Goal: Transaction & Acquisition: Purchase product/service

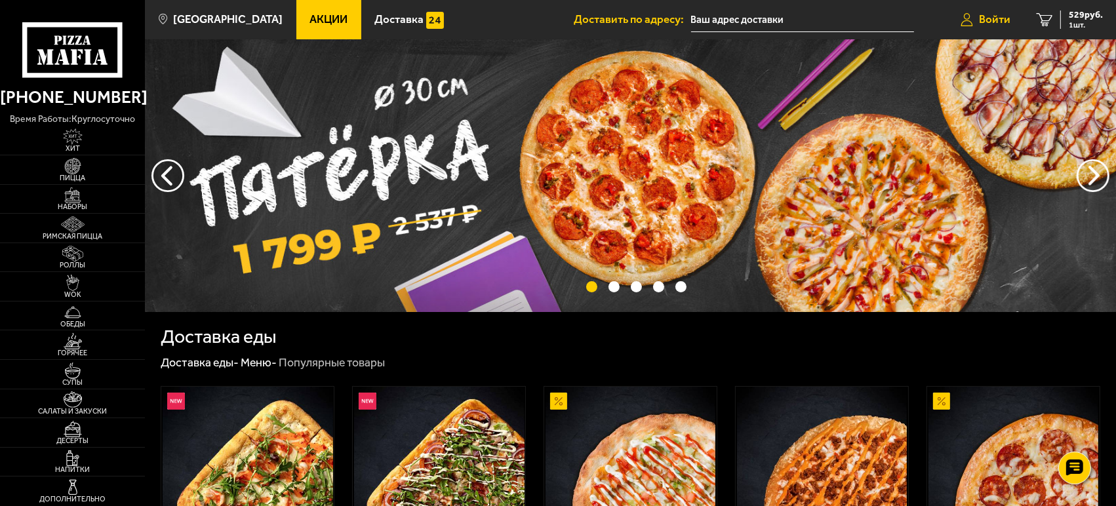
click at [996, 25] on span "Войти" at bounding box center [994, 19] width 31 height 11
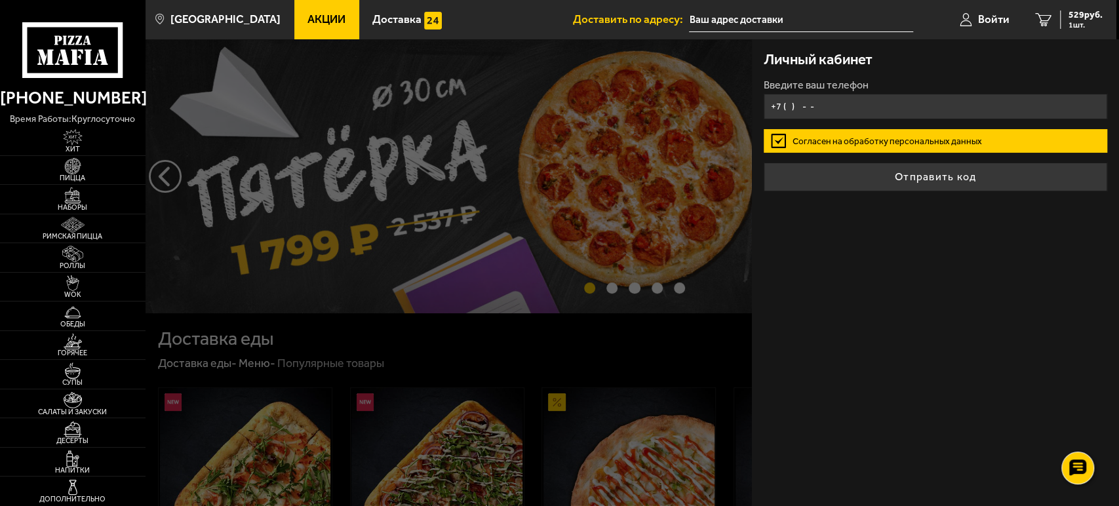
click at [947, 117] on input "+7 ( ) - -" at bounding box center [936, 107] width 344 height 26
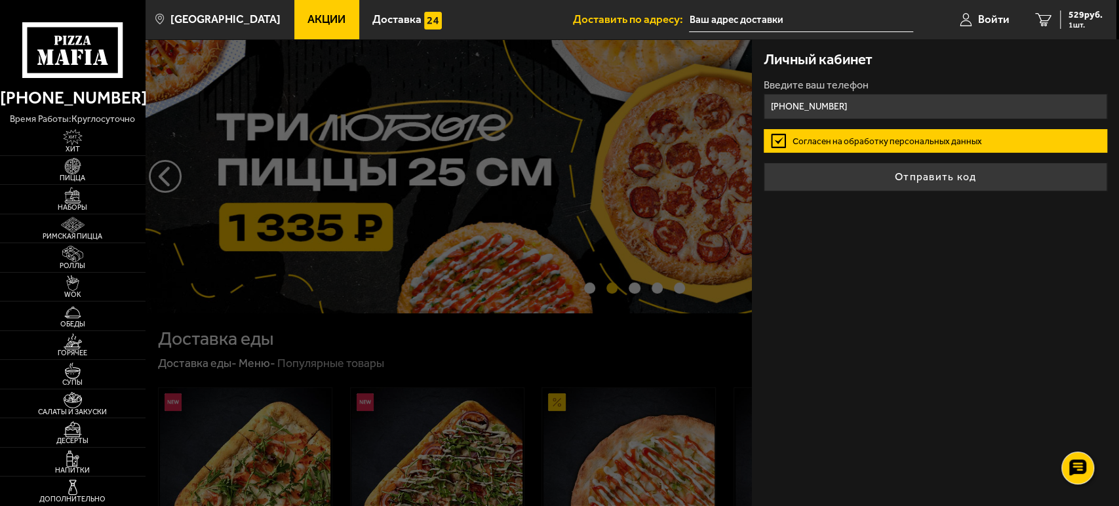
type input "[PHONE_NUMBER]"
click at [764, 163] on button "Отправить код" at bounding box center [936, 177] width 344 height 29
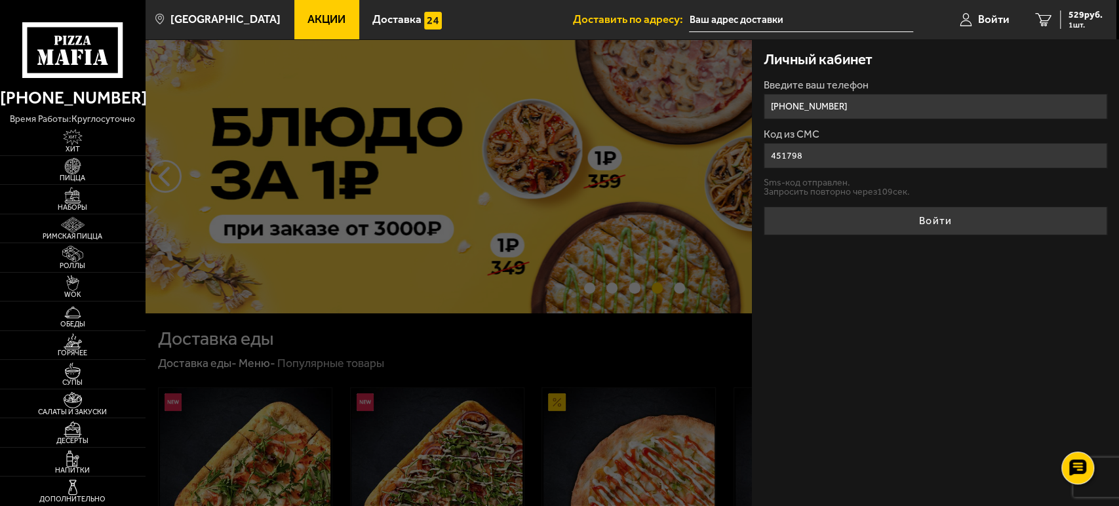
type input "451798"
click at [764, 207] on button "Войти" at bounding box center [936, 221] width 344 height 29
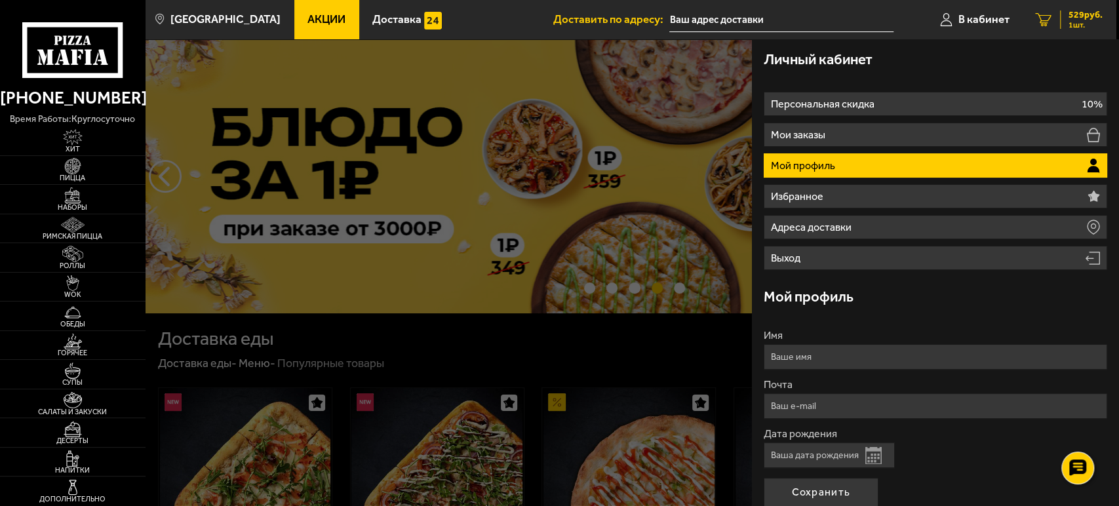
click at [1080, 26] on span "1 шт." at bounding box center [1086, 25] width 34 height 8
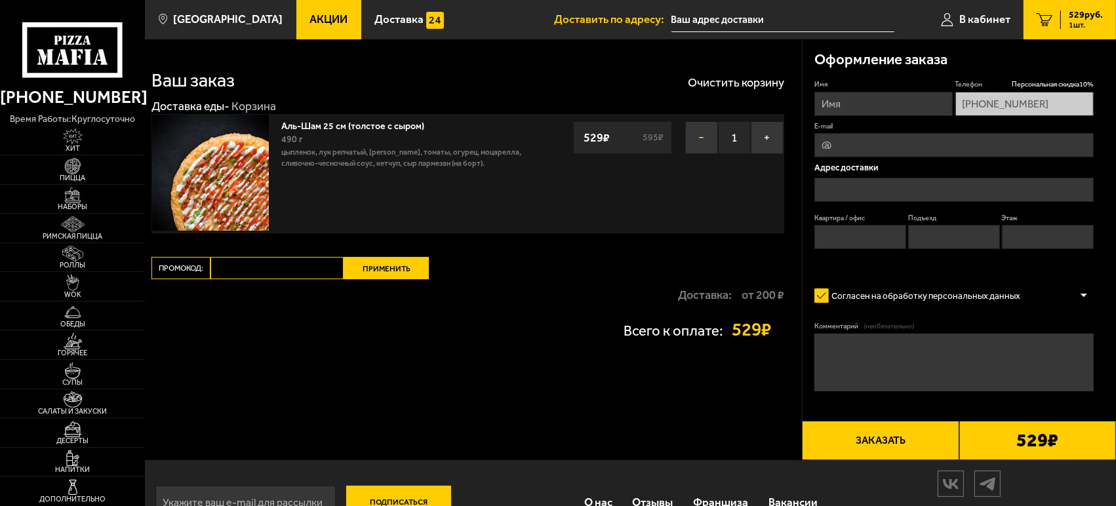
click at [711, 141] on button "−" at bounding box center [701, 137] width 33 height 33
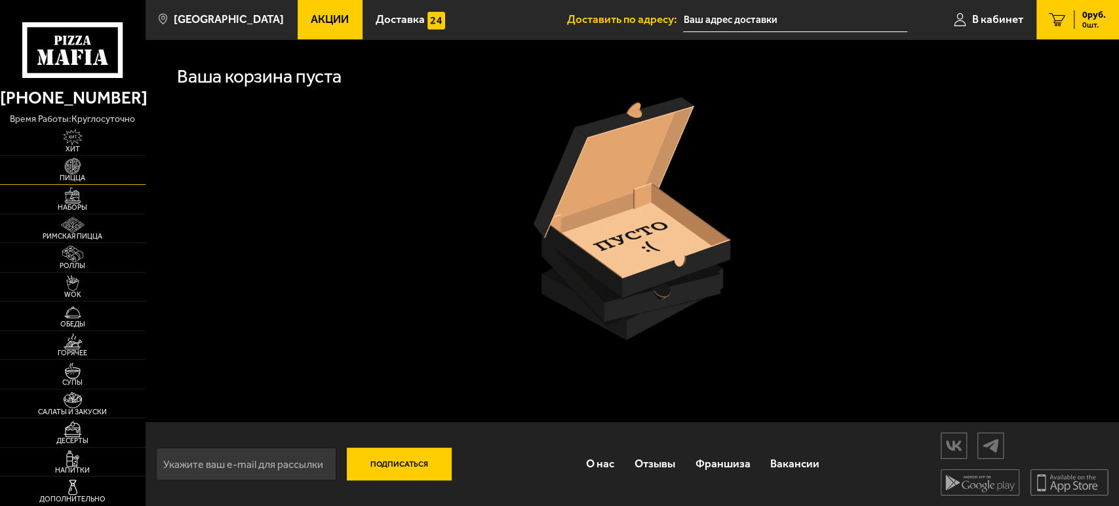
click at [75, 163] on img at bounding box center [72, 166] width 45 height 16
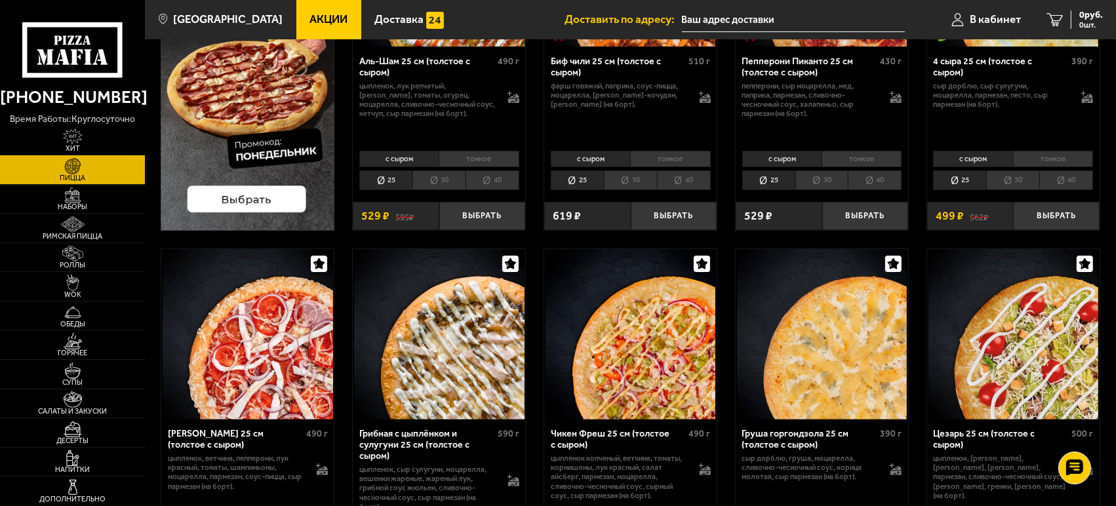
scroll to position [73, 0]
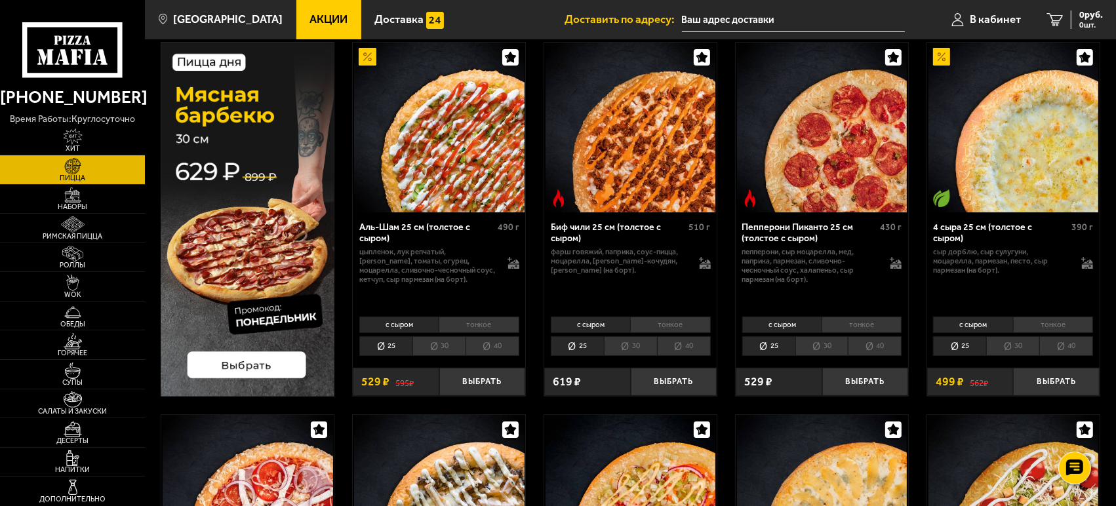
click at [244, 363] on img at bounding box center [248, 219] width 174 height 355
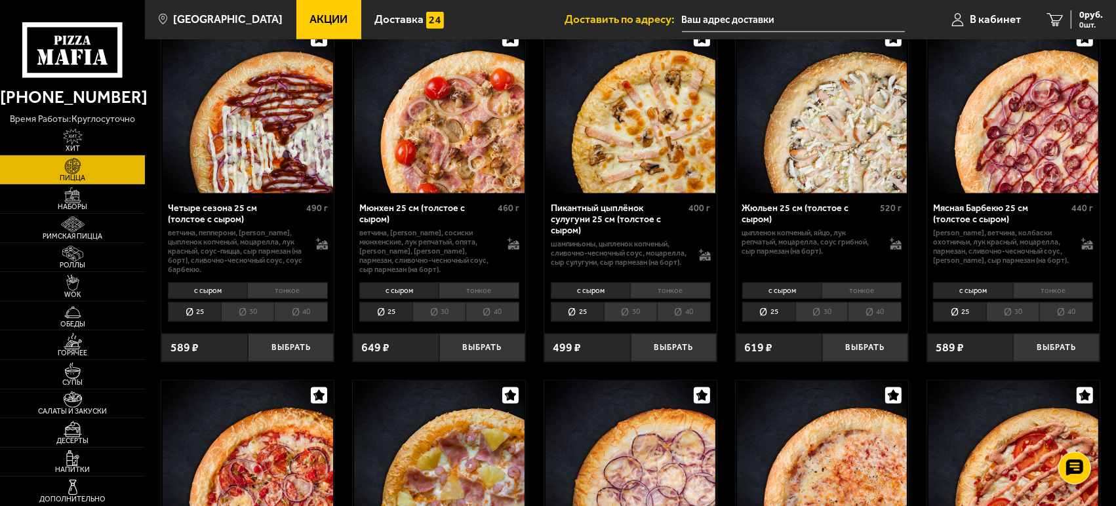
scroll to position [1529, 0]
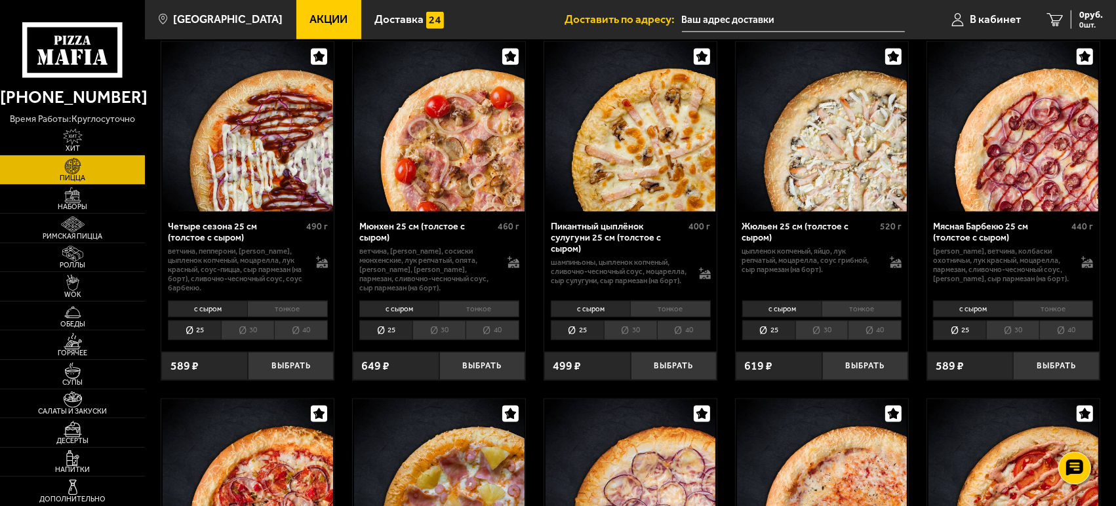
click at [1033, 332] on li "30" at bounding box center [1012, 330] width 53 height 19
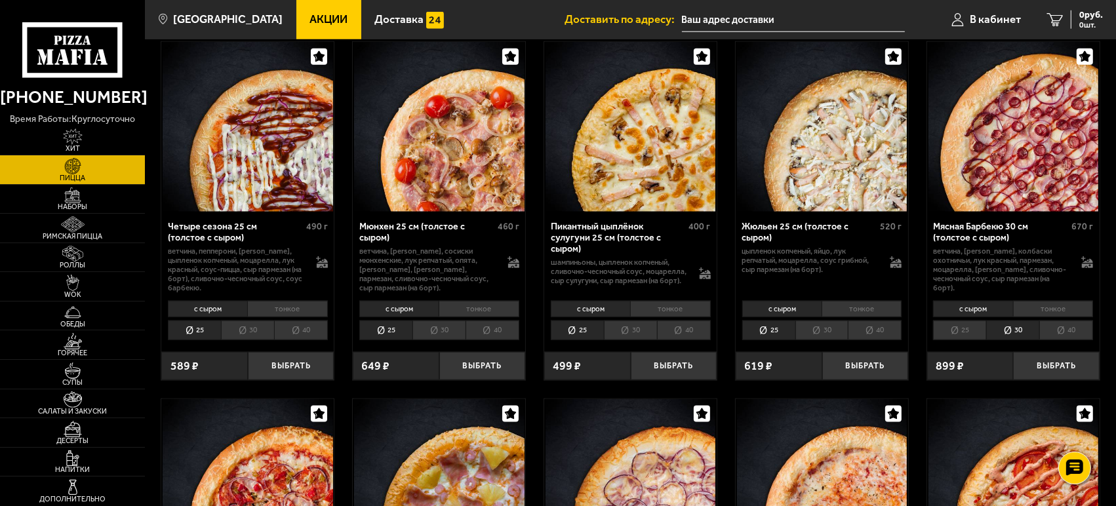
click at [1057, 330] on li "40" at bounding box center [1066, 330] width 54 height 19
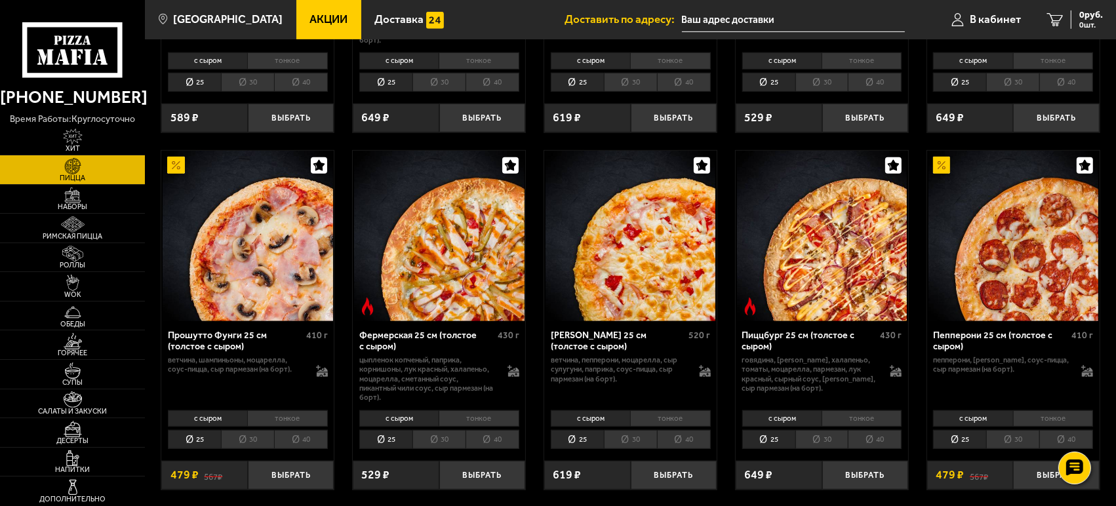
scroll to position [728, 0]
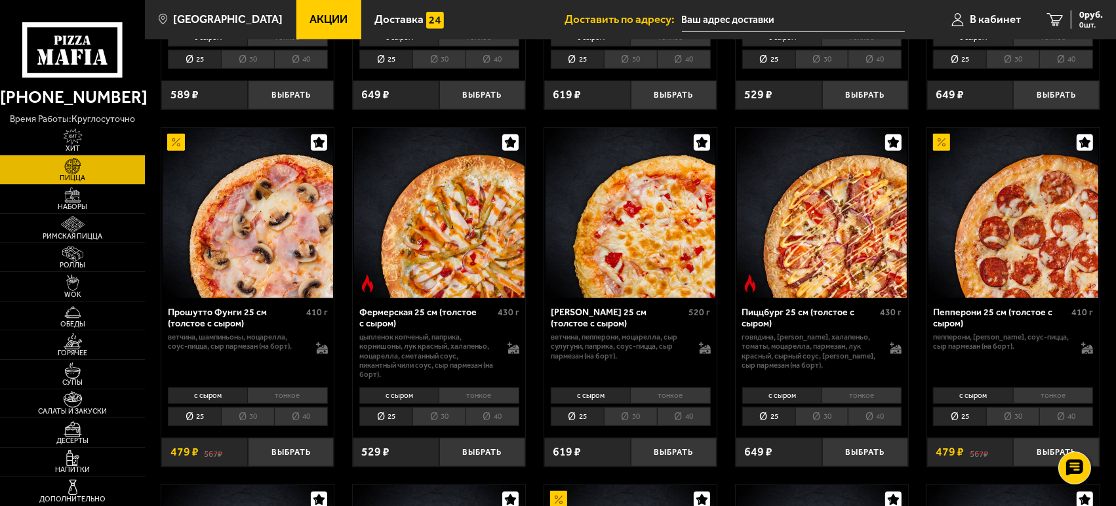
click at [307, 421] on li "40" at bounding box center [301, 416] width 54 height 19
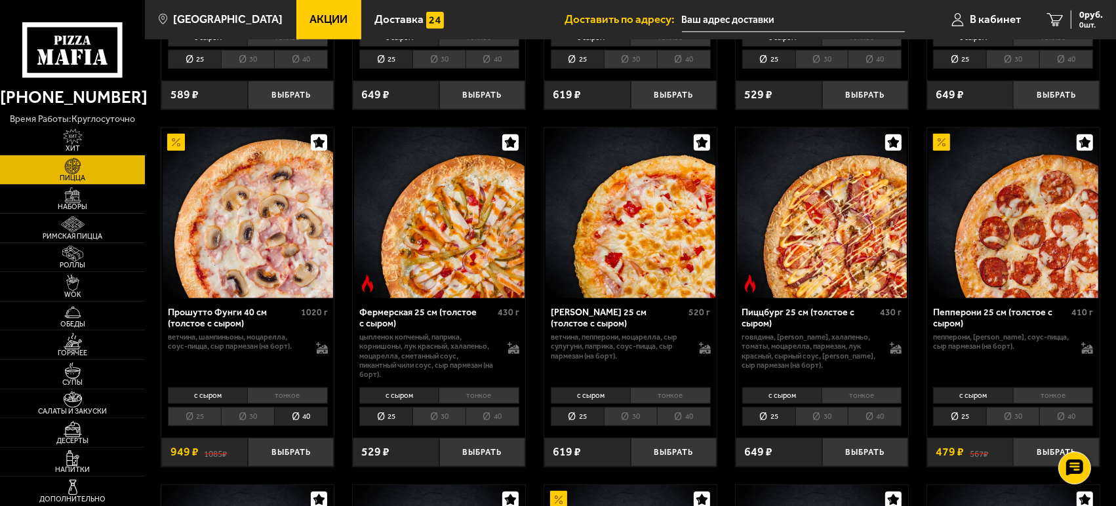
drag, startPoint x: 301, startPoint y: 453, endPoint x: 267, endPoint y: 477, distance: 40.9
click at [267, 477] on div "Аль-Шам 25 см (толстое с сыром) 490 г цыпленок, лук репчатый, салат айсберг, то…" at bounding box center [630, 458] width 971 height 2175
click at [318, 395] on li "тонкое" at bounding box center [287, 395] width 80 height 16
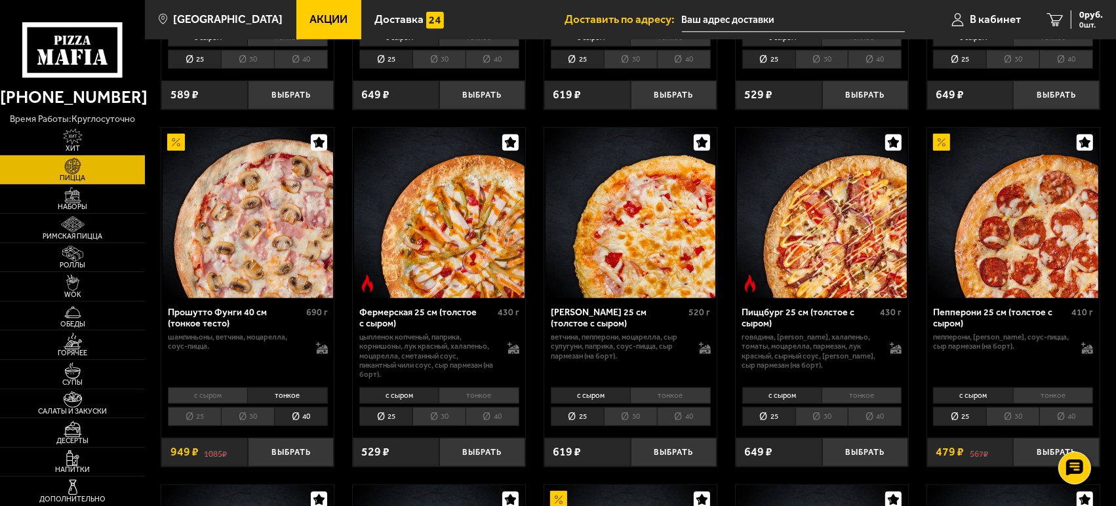
click at [225, 400] on li "с сыром" at bounding box center [207, 395] width 79 height 16
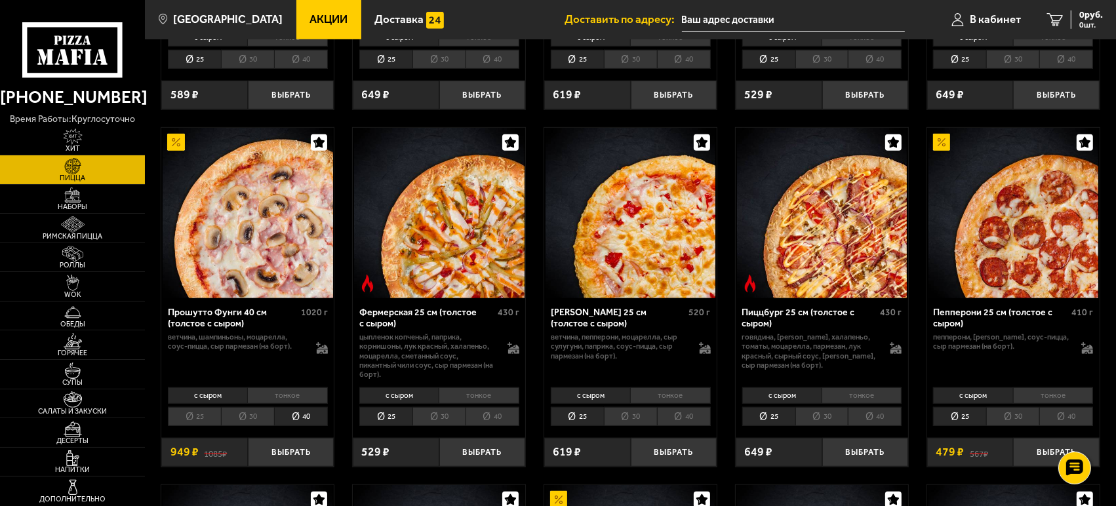
click at [260, 397] on li "тонкое" at bounding box center [287, 395] width 80 height 16
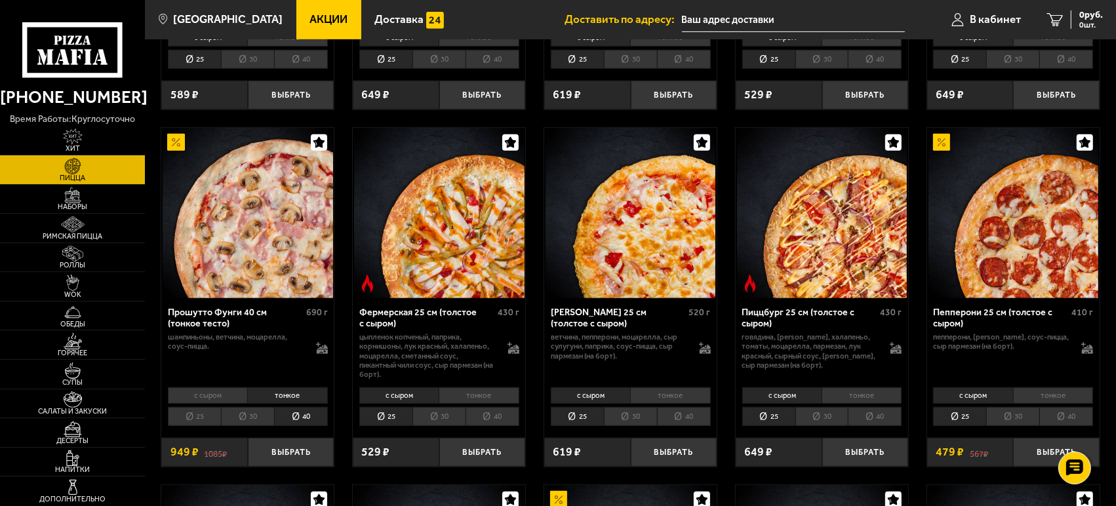
click at [229, 395] on li "с сыром" at bounding box center [207, 395] width 79 height 16
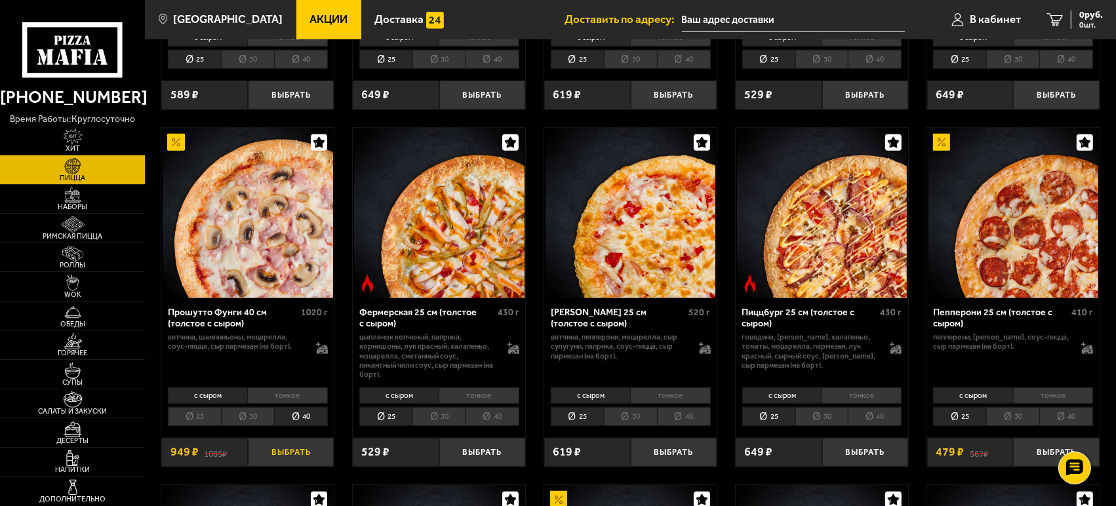
click at [277, 461] on button "Выбрать" at bounding box center [291, 452] width 87 height 28
click at [1077, 20] on div "1578 руб. 2 шт." at bounding box center [1079, 19] width 48 height 18
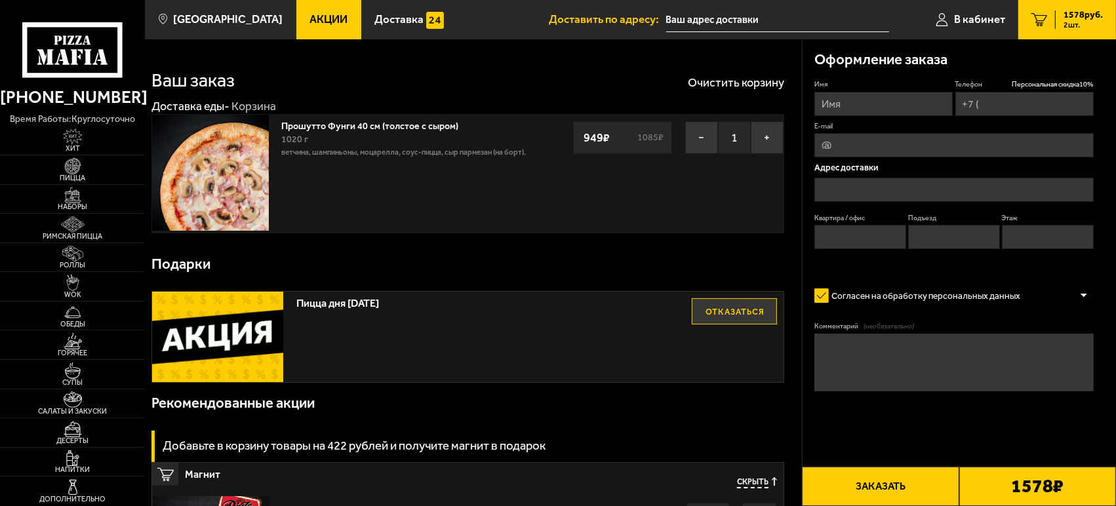
type input "[PHONE_NUMBER]"
click at [740, 310] on button "Отказаться" at bounding box center [734, 311] width 85 height 26
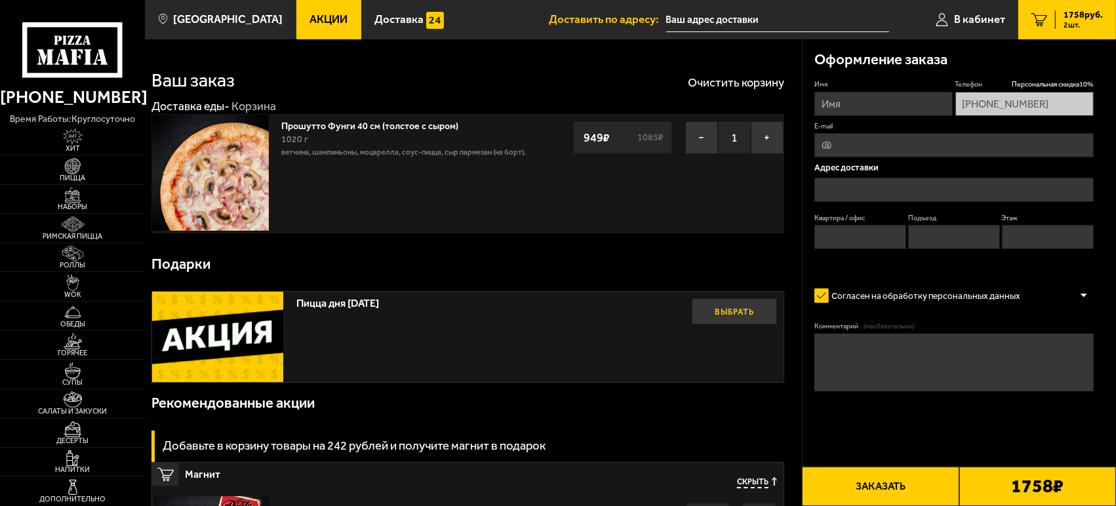
click at [728, 318] on button "Выбрать" at bounding box center [734, 311] width 85 height 26
click at [722, 321] on button "Отказаться" at bounding box center [734, 311] width 85 height 26
click at [722, 321] on button "Выбрать" at bounding box center [734, 311] width 85 height 26
click at [749, 81] on button "Очистить корзину" at bounding box center [736, 83] width 96 height 12
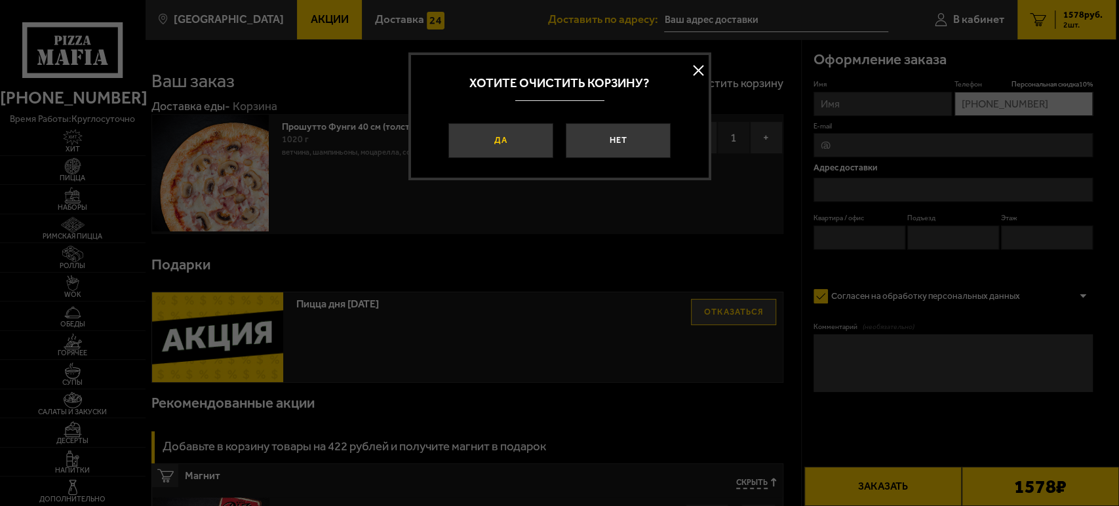
click at [509, 138] on button "Да" at bounding box center [500, 140] width 105 height 35
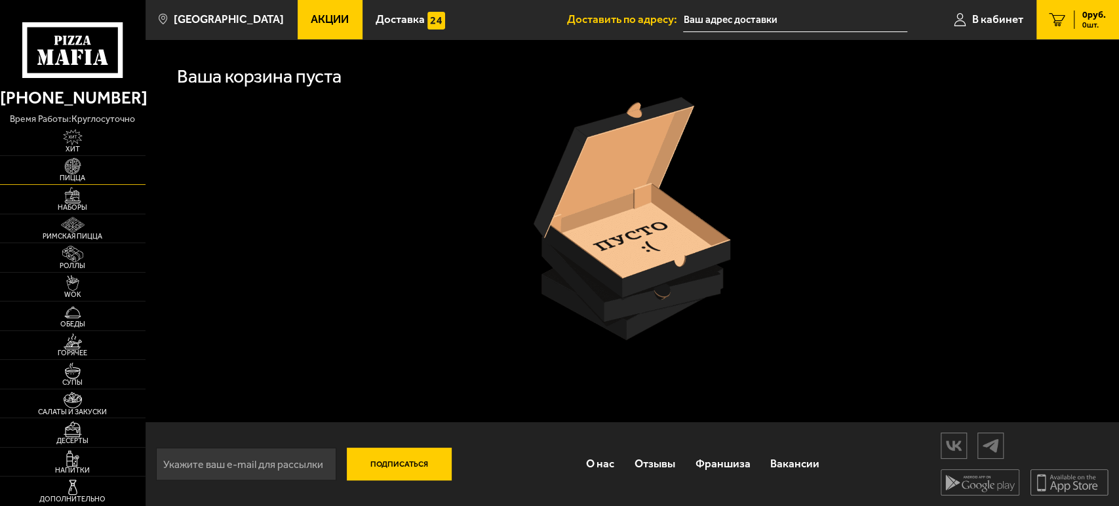
click at [76, 168] on img at bounding box center [72, 166] width 45 height 16
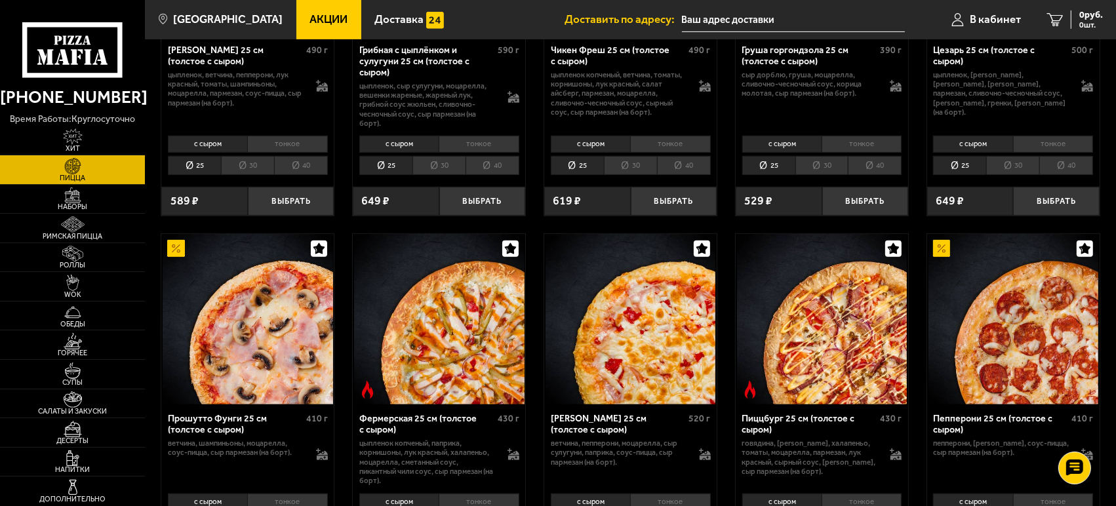
scroll to position [656, 0]
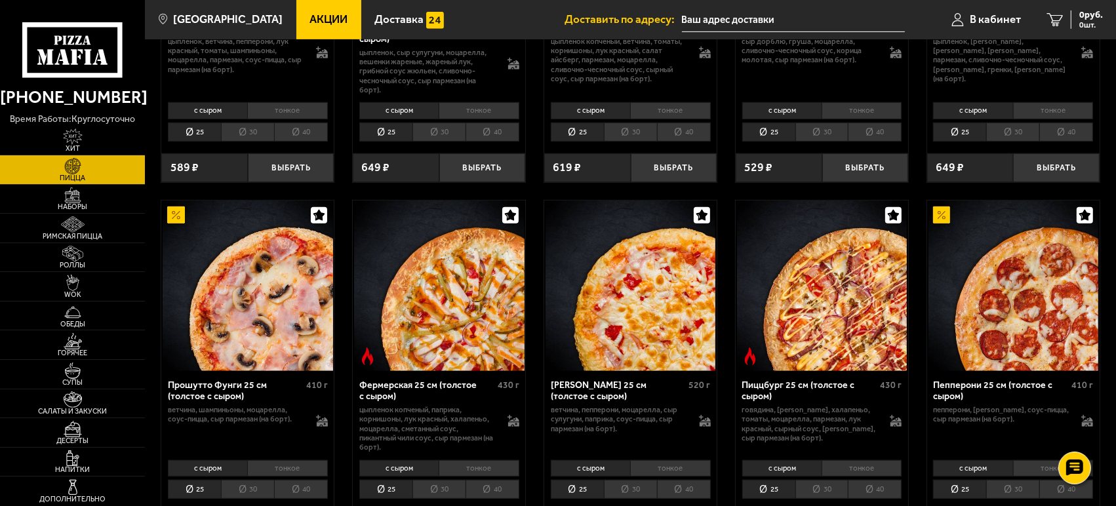
click at [304, 486] on li "40" at bounding box center [301, 489] width 54 height 19
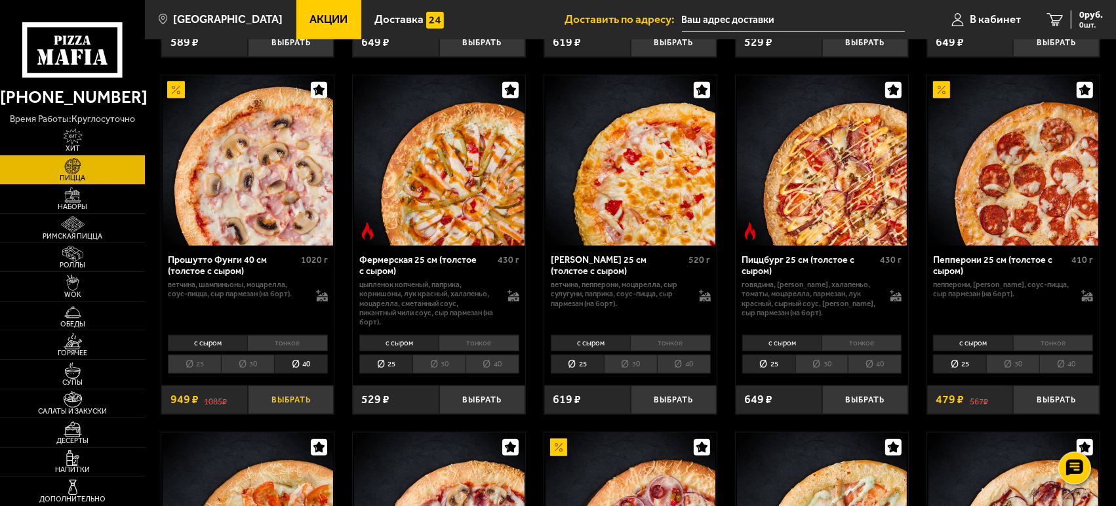
scroll to position [801, 0]
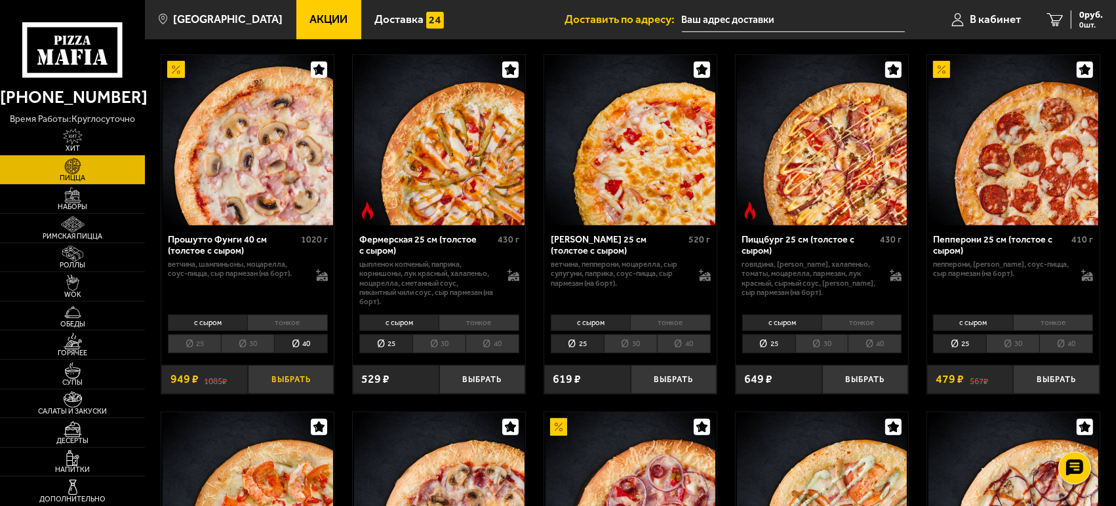
click at [281, 377] on button "Выбрать" at bounding box center [291, 379] width 87 height 28
click at [1088, 10] on span "949 руб." at bounding box center [1086, 14] width 34 height 9
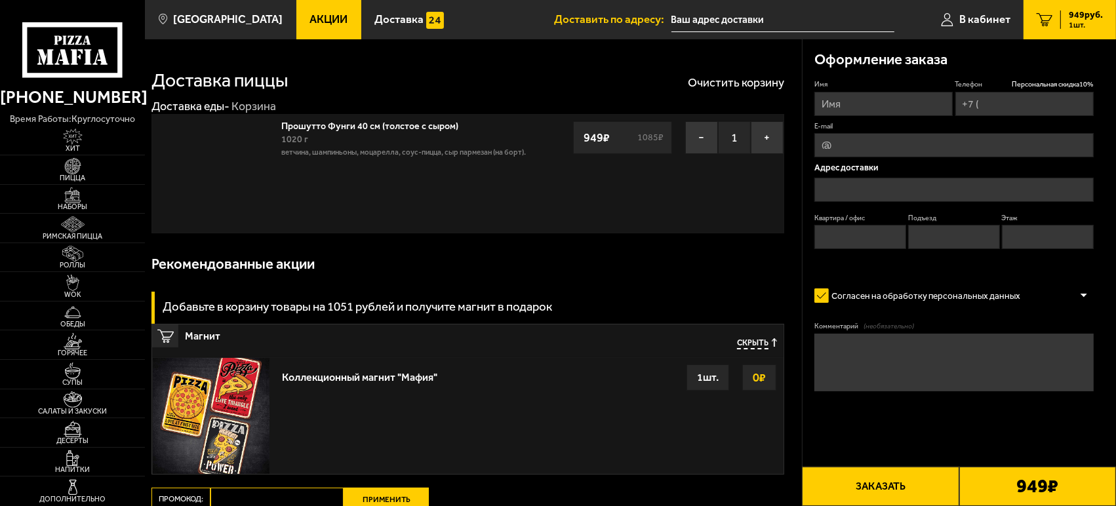
type input "[PHONE_NUMBER]"
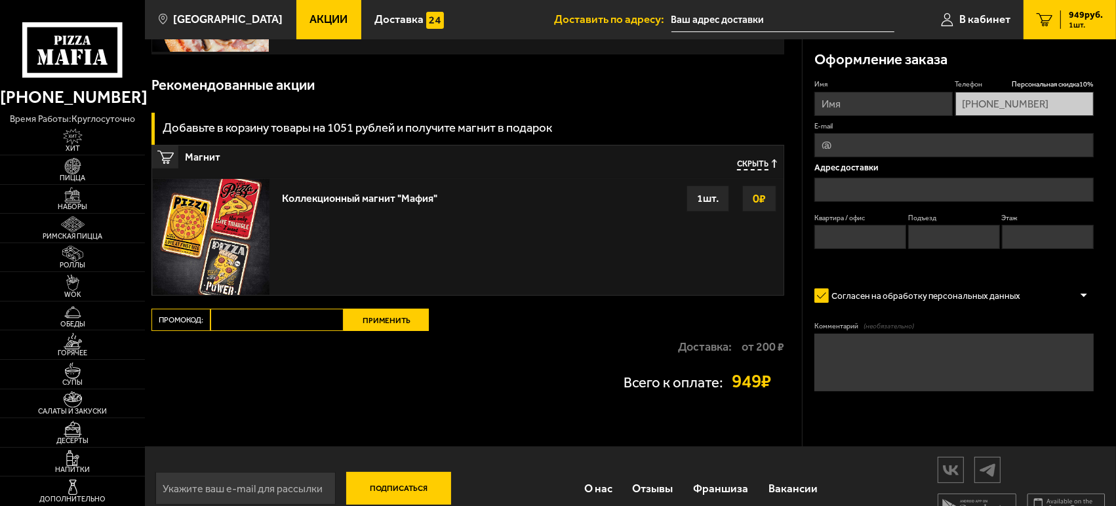
scroll to position [204, 0]
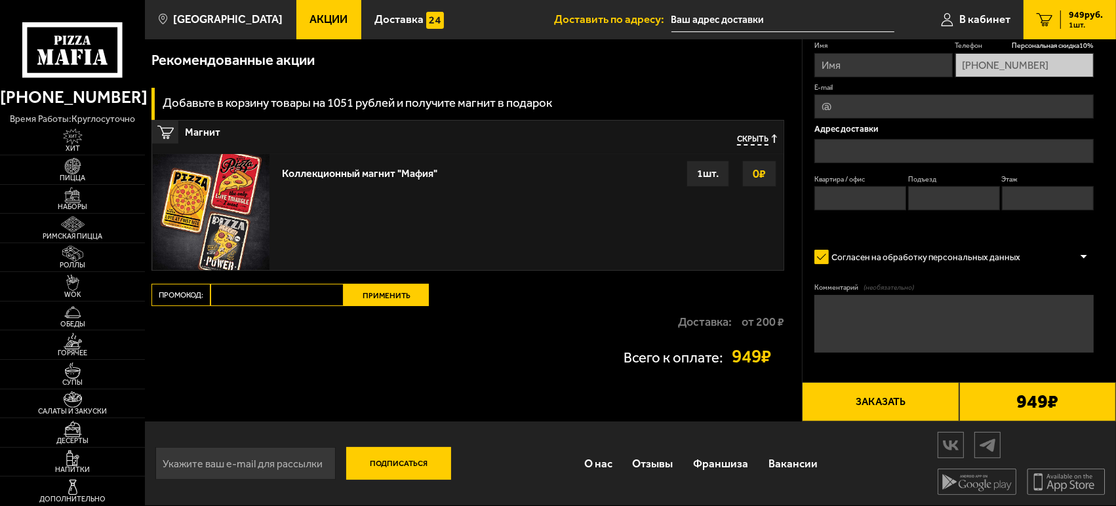
click at [258, 305] on input "Промокод:" at bounding box center [276, 295] width 133 height 22
type input "[DATE]"
click at [409, 301] on button "Применить" at bounding box center [386, 295] width 85 height 22
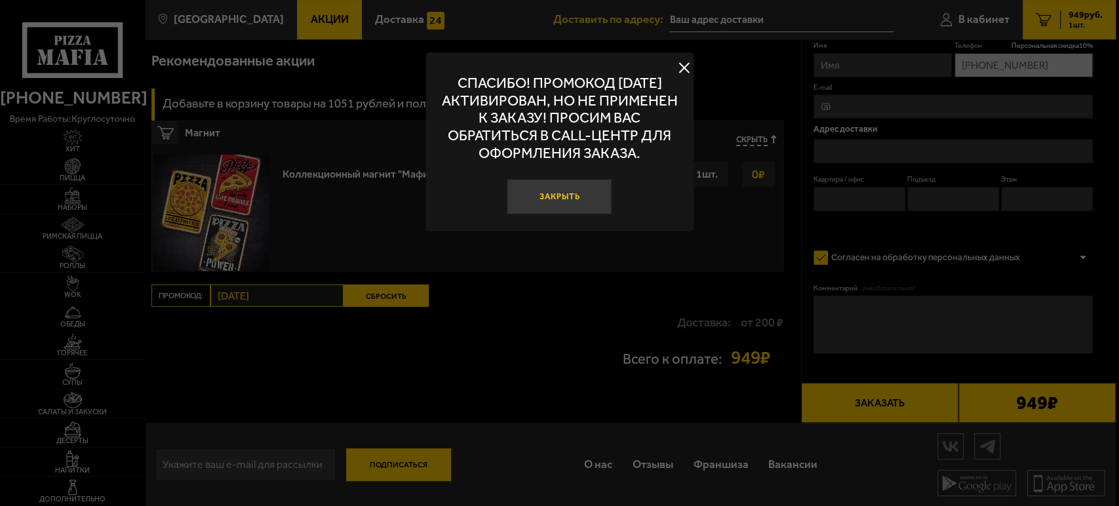
click at [548, 201] on button "Закрыть" at bounding box center [559, 196] width 105 height 35
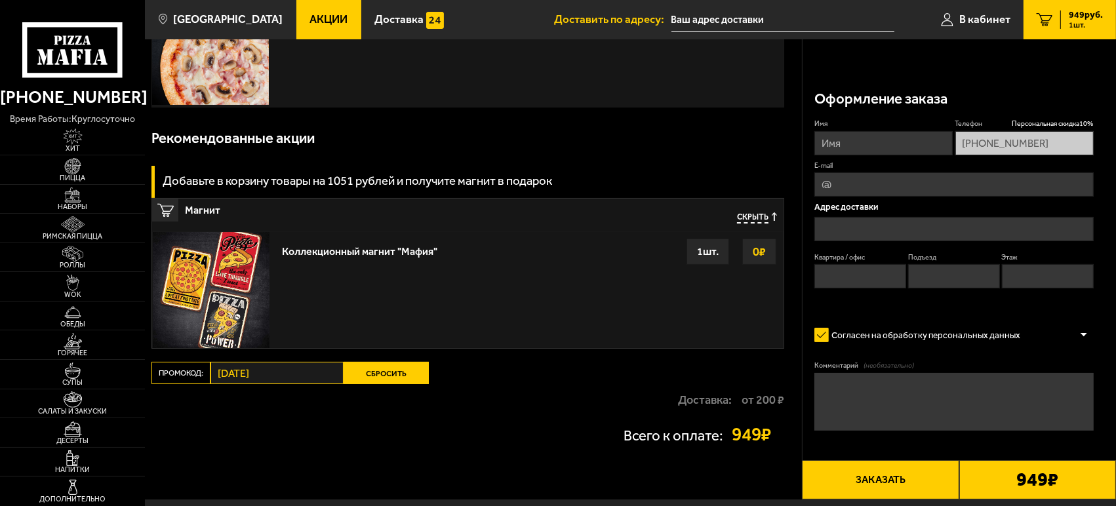
scroll to position [0, 0]
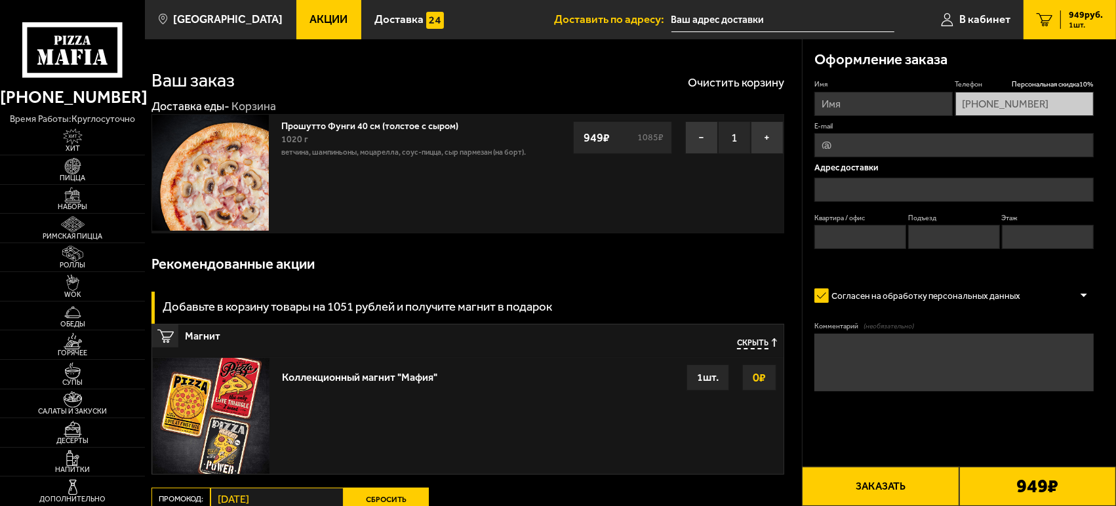
click at [767, 350] on div "Скрыть" at bounding box center [741, 344] width 72 height 26
click at [757, 344] on span "Скрыть" at bounding box center [752, 343] width 31 height 11
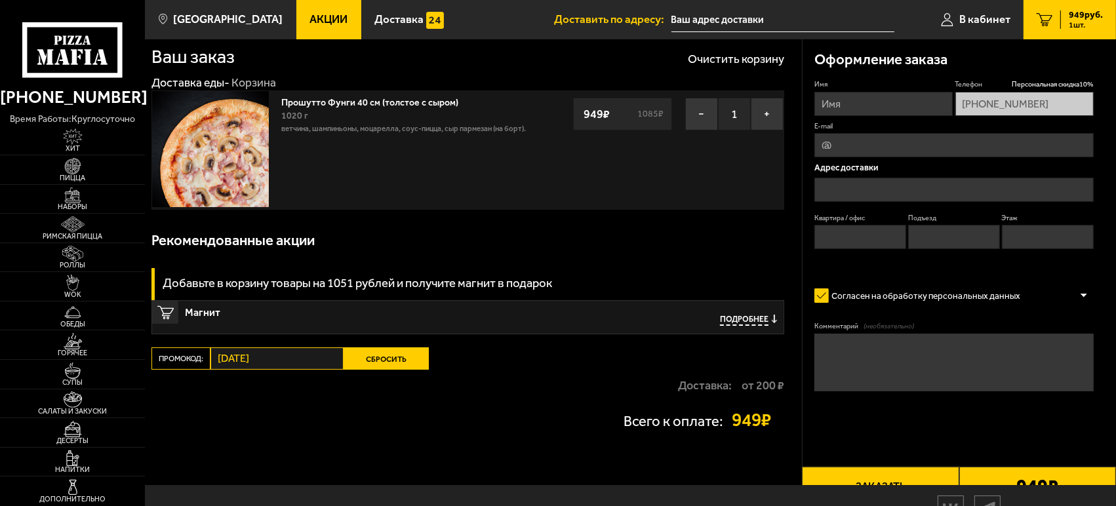
scroll to position [87, 0]
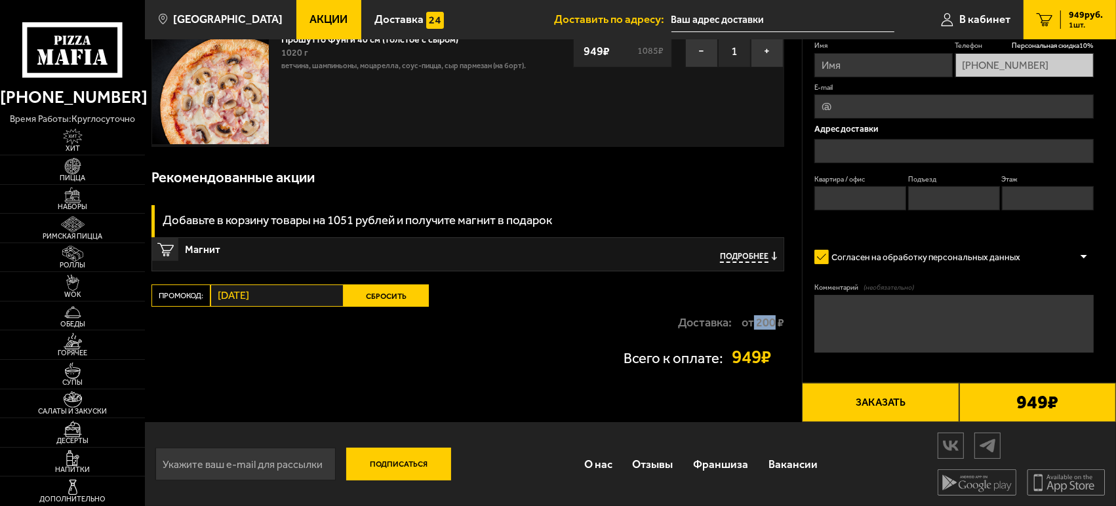
drag, startPoint x: 751, startPoint y: 323, endPoint x: 776, endPoint y: 325, distance: 25.0
click at [776, 325] on strong "от 200 ₽" at bounding box center [762, 323] width 43 height 12
click at [736, 334] on div "Доставка: от 200 ₽" at bounding box center [467, 322] width 633 height 31
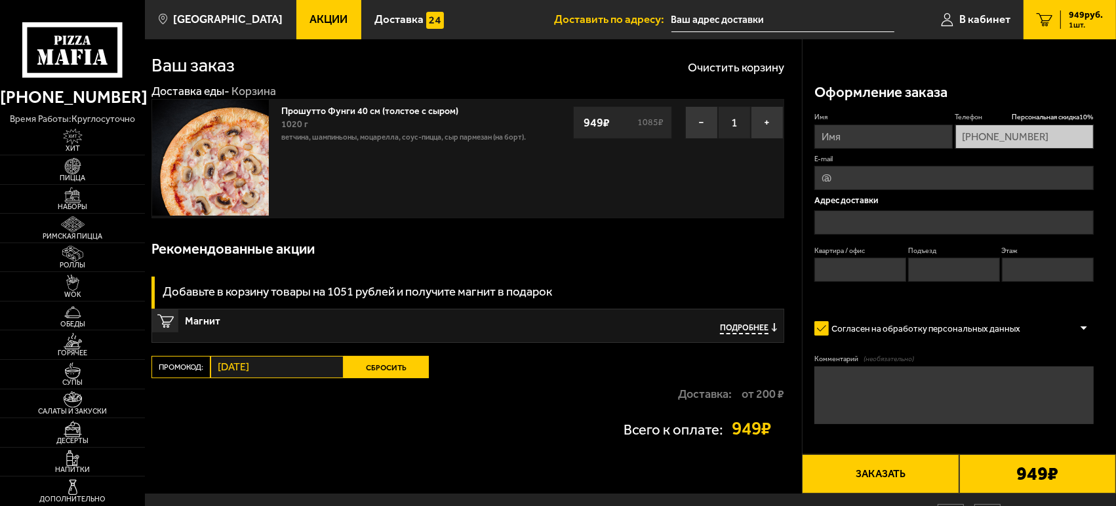
scroll to position [0, 0]
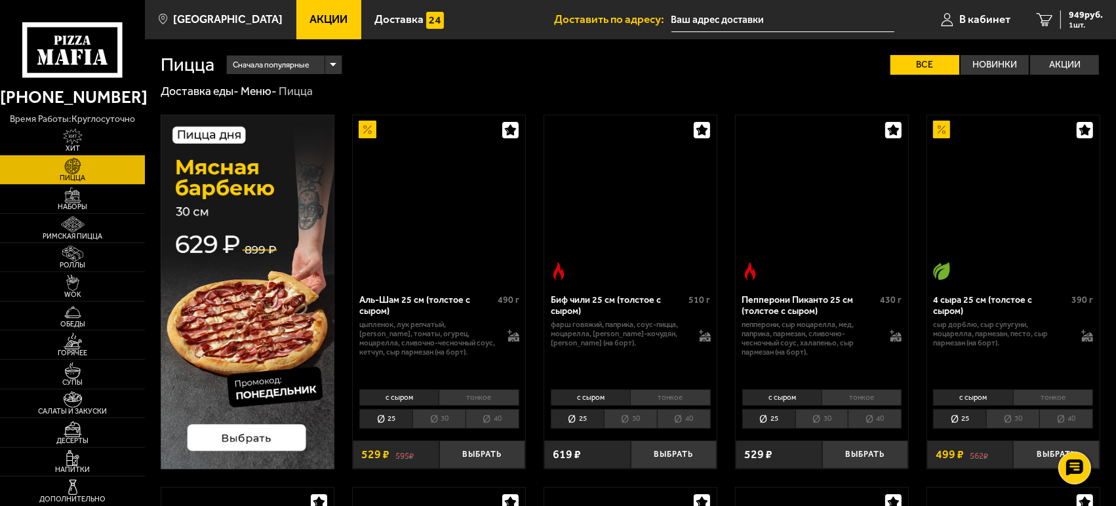
scroll to position [801, 0]
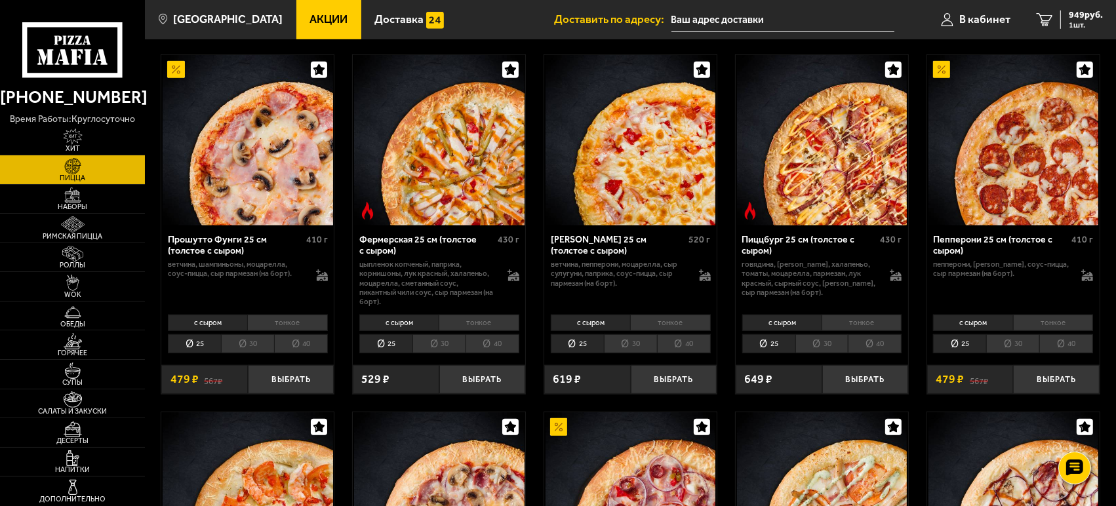
click at [315, 347] on li "40" at bounding box center [301, 343] width 54 height 19
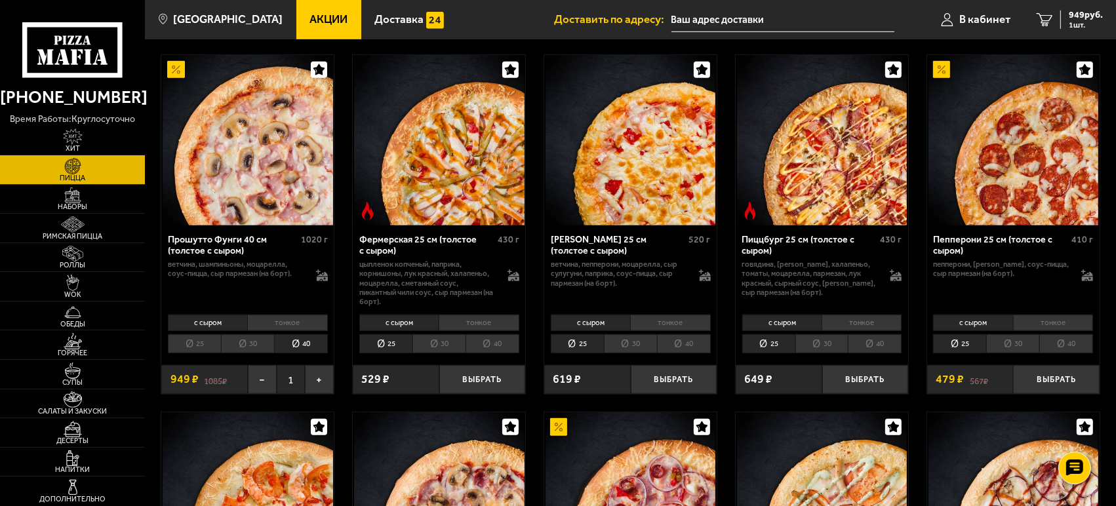
click at [224, 382] on s "1085 ₽" at bounding box center [215, 380] width 23 height 12
drag, startPoint x: 214, startPoint y: 382, endPoint x: 233, endPoint y: 382, distance: 19.7
click at [233, 382] on div "1085 ₽ 949 ₽" at bounding box center [204, 379] width 87 height 28
click at [241, 383] on div "1085 ₽ 949 ₽" at bounding box center [204, 379] width 87 height 28
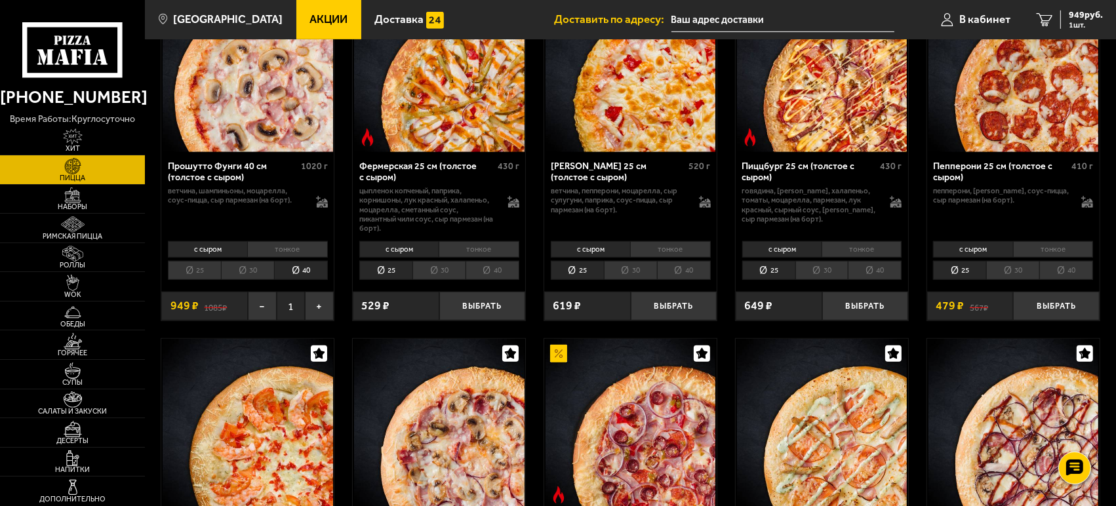
scroll to position [874, 0]
click at [1041, 302] on button "Выбрать" at bounding box center [1056, 306] width 87 height 28
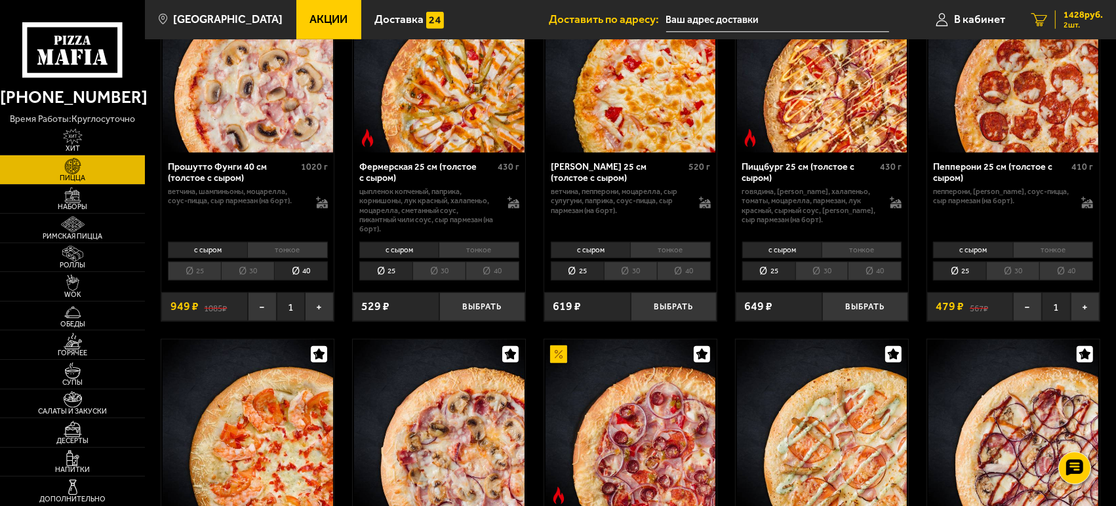
click at [1075, 8] on link "2 1428 руб. 2 шт." at bounding box center [1067, 19] width 98 height 39
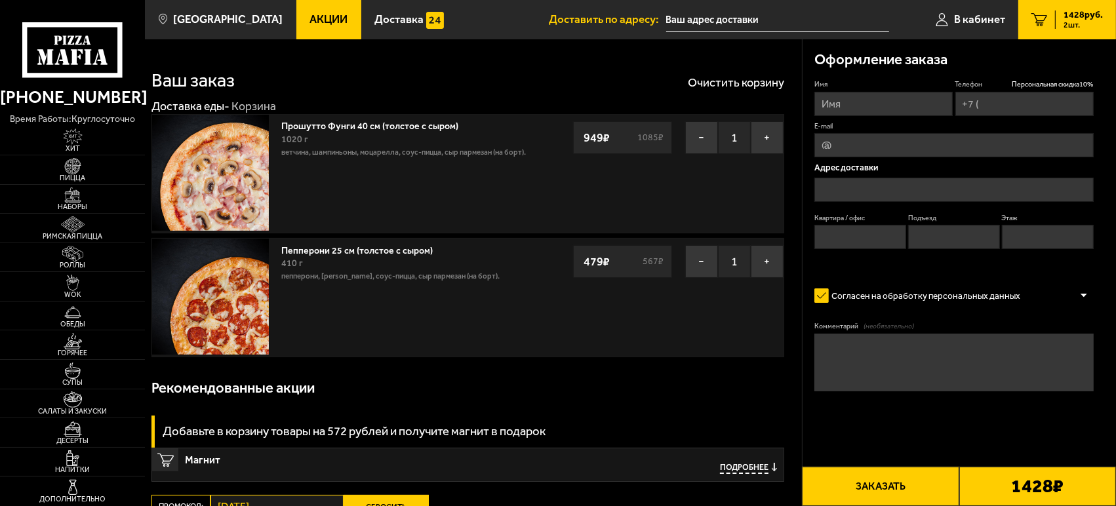
type input "[PHONE_NUMBER]"
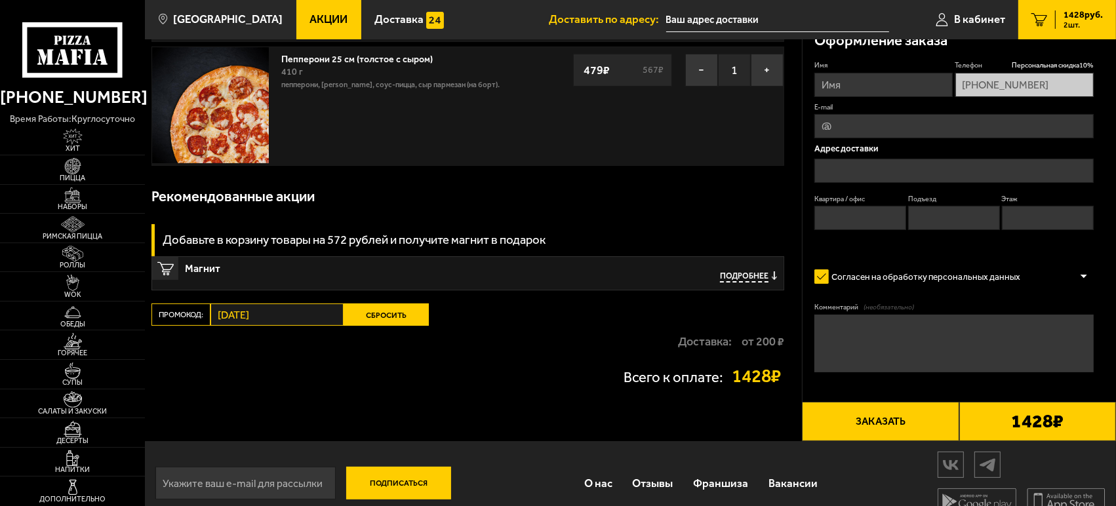
scroll to position [210, 0]
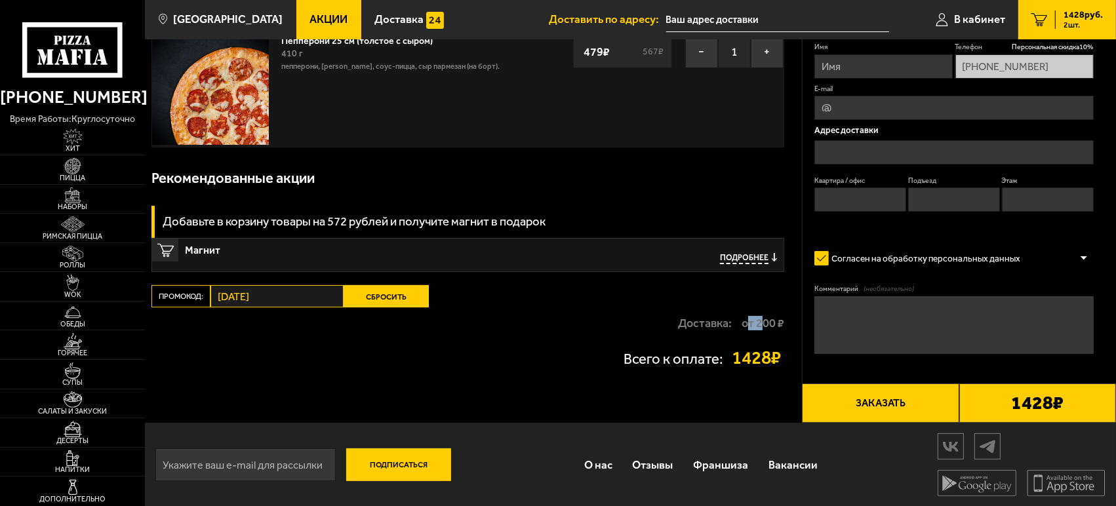
drag, startPoint x: 745, startPoint y: 321, endPoint x: 764, endPoint y: 319, distance: 19.1
click at [764, 319] on strong "от 200 ₽" at bounding box center [762, 323] width 43 height 12
click at [737, 322] on div "Доставка: от 200 ₽" at bounding box center [467, 322] width 633 height 31
click at [412, 31] on link "Доставка" at bounding box center [409, 19] width 96 height 39
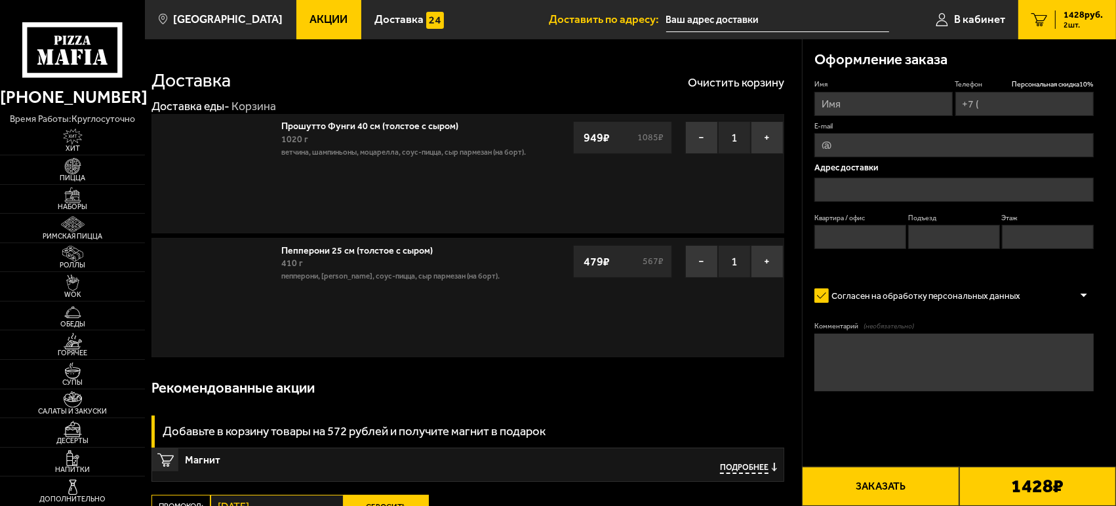
type input "[PHONE_NUMBER]"
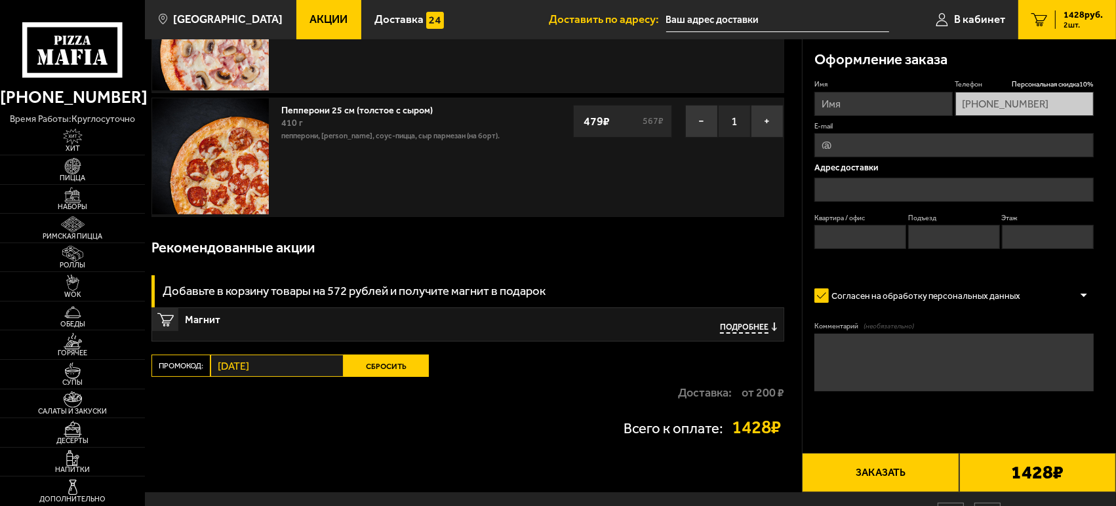
scroll to position [146, 0]
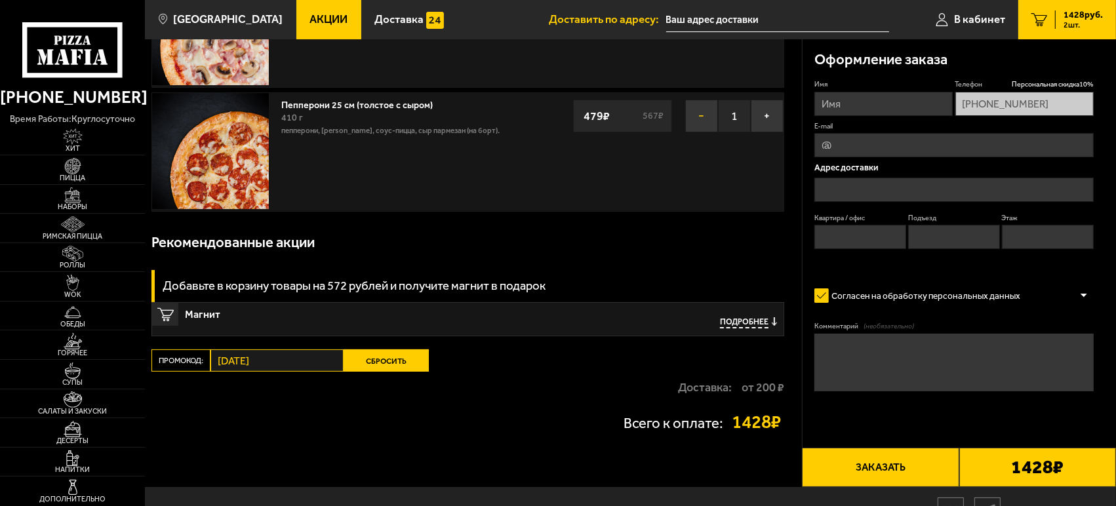
click at [701, 105] on button "−" at bounding box center [701, 116] width 33 height 33
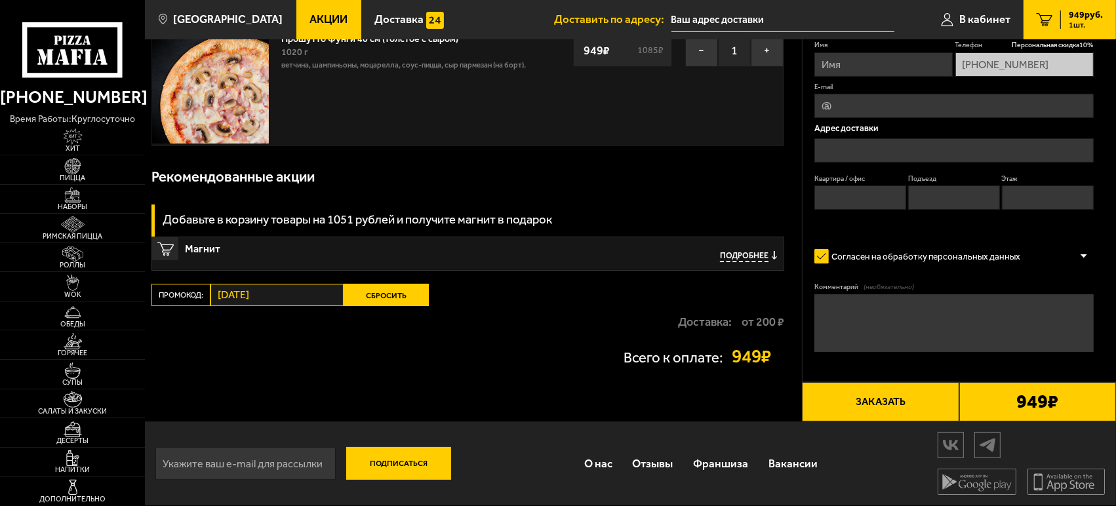
scroll to position [87, 0]
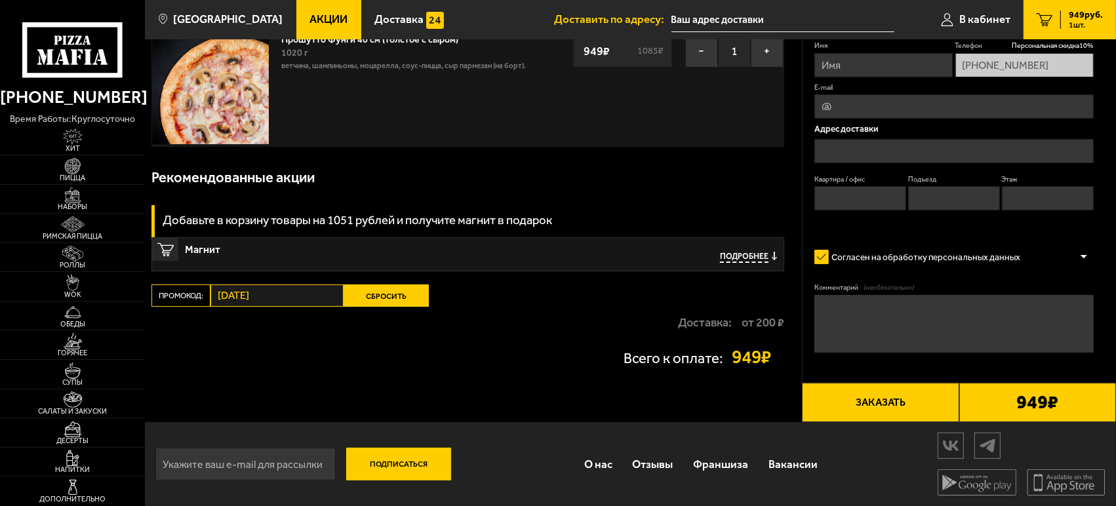
click at [1034, 417] on div "949 ₽" at bounding box center [1037, 402] width 157 height 39
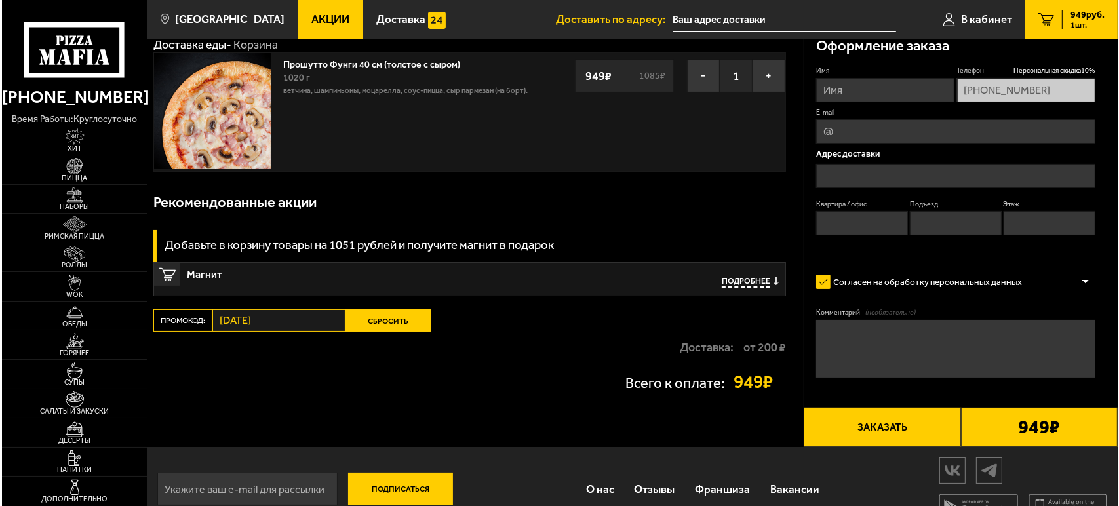
scroll to position [0, 0]
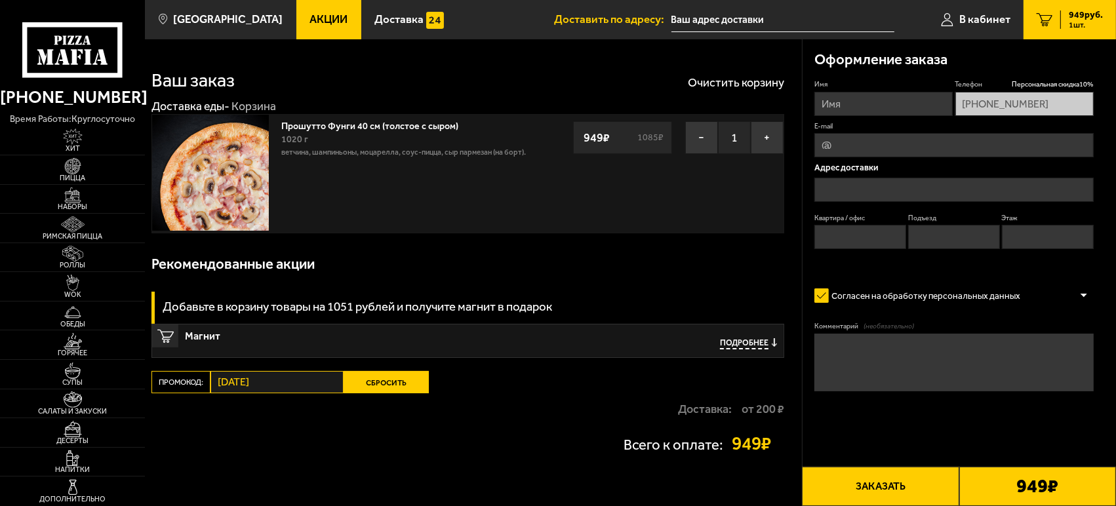
click at [915, 116] on div "Имя Телефон Персональная скидка 10 % [PHONE_NUMBER] E-mail Адрес доставки Кварт…" at bounding box center [953, 174] width 279 height 189
click at [928, 109] on input "Имя" at bounding box center [883, 104] width 138 height 24
type input "[PERSON_NAME]"
click at [943, 135] on input "E-mail" at bounding box center [953, 145] width 279 height 24
type input "[EMAIL_ADDRESS][DOMAIN_NAME]"
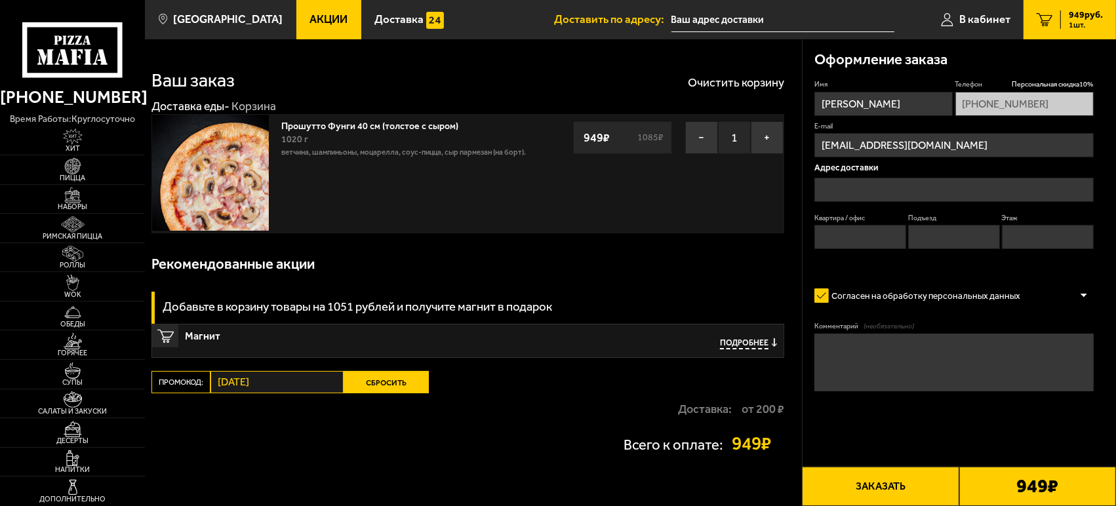
click at [846, 201] on input "text" at bounding box center [953, 190] width 279 height 24
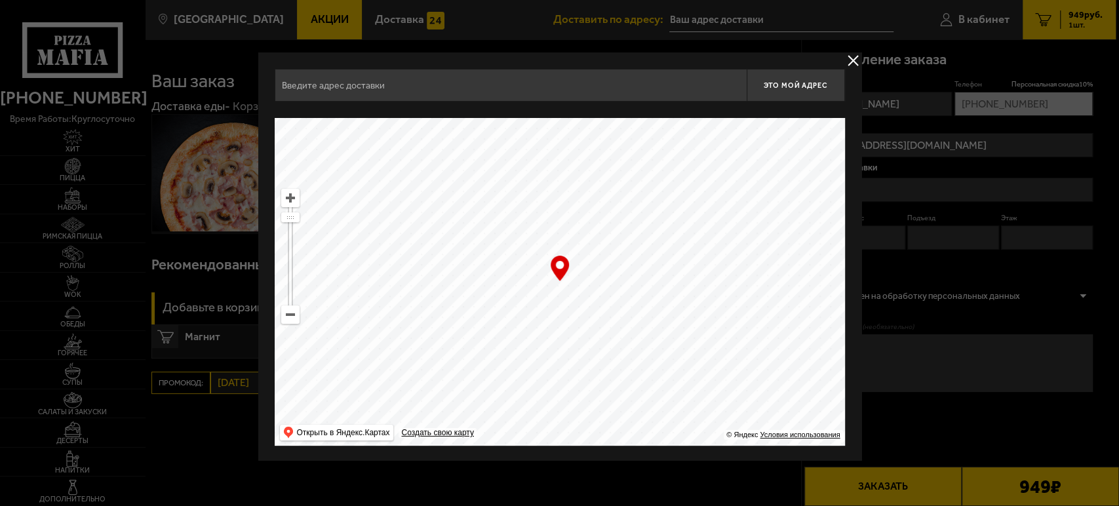
scroll to position [1, 0]
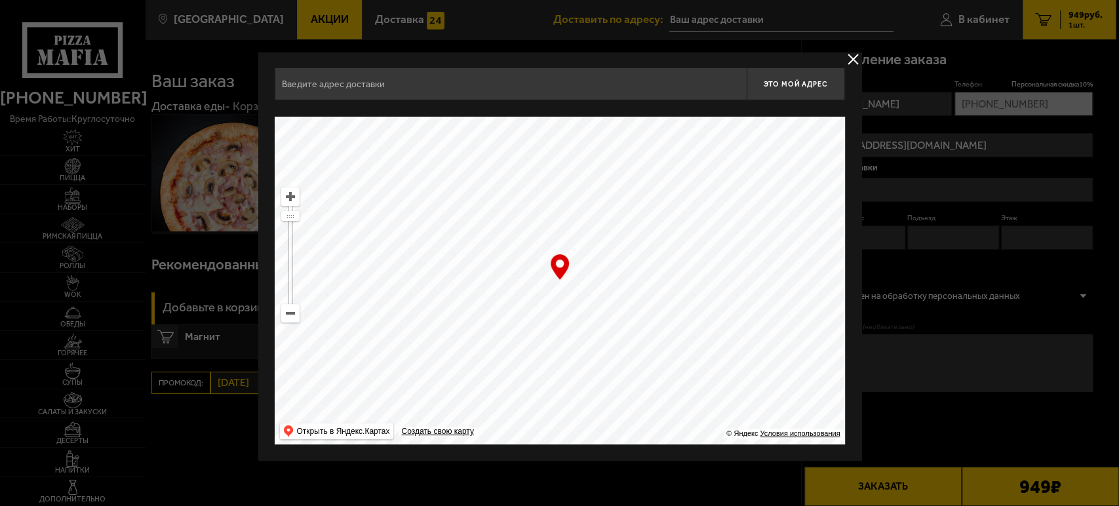
drag, startPoint x: 564, startPoint y: 264, endPoint x: 662, endPoint y: 322, distance: 114.3
click at [713, 345] on ymaps at bounding box center [560, 281] width 570 height 328
click at [785, 413] on ymaps at bounding box center [560, 281] width 570 height 328
drag, startPoint x: 563, startPoint y: 268, endPoint x: 771, endPoint y: 424, distance: 259.5
click at [772, 423] on div "… © Яндекс Условия использования Открыть в Яндекс.Картах Создать свою карту" at bounding box center [560, 281] width 570 height 328
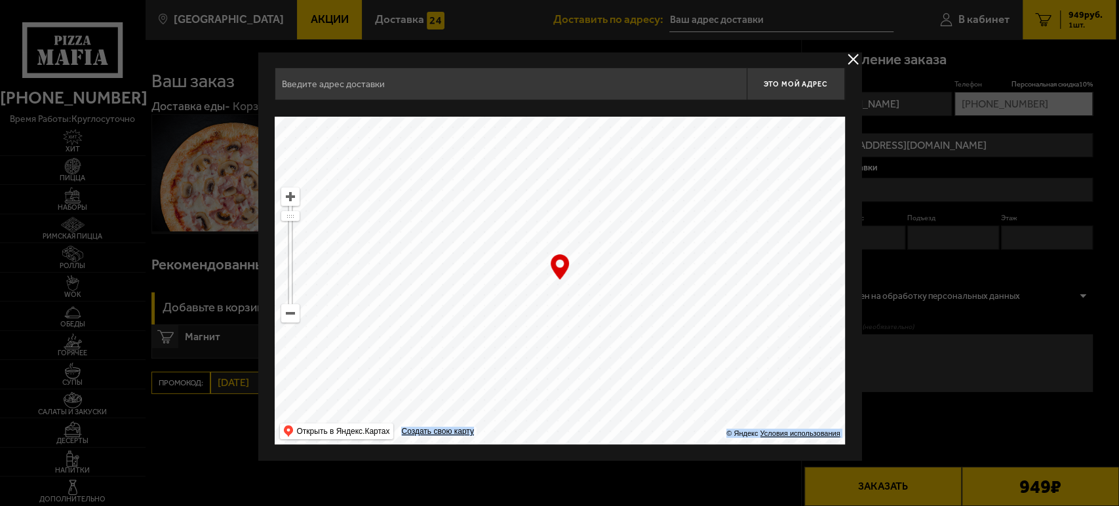
type input "Менделеевская линия, 3Г"
drag, startPoint x: 648, startPoint y: 350, endPoint x: 568, endPoint y: 274, distance: 109.9
click at [650, 364] on ymaps at bounding box center [560, 281] width 570 height 328
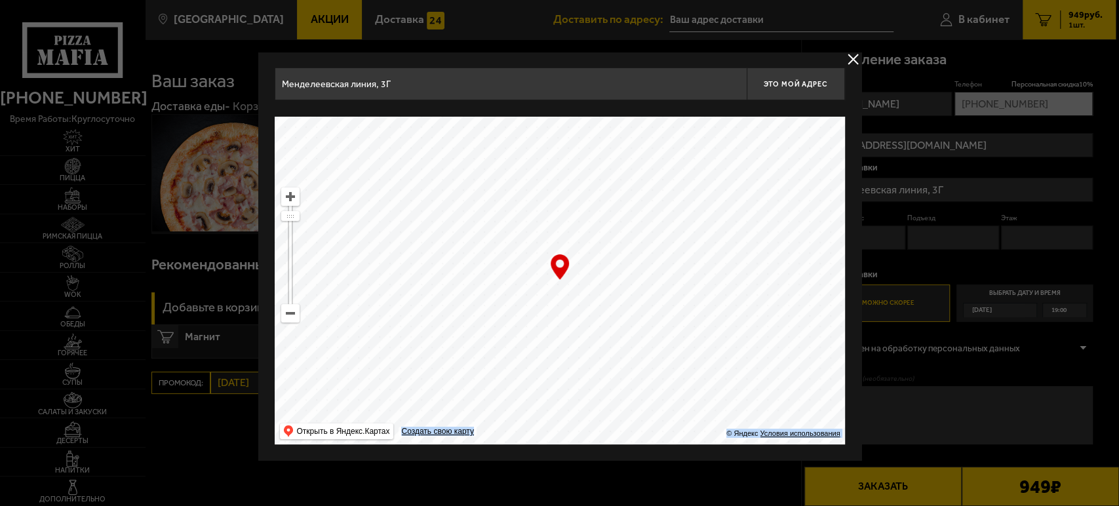
click at [712, 365] on ymaps at bounding box center [560, 281] width 570 height 328
drag, startPoint x: 551, startPoint y: 230, endPoint x: 698, endPoint y: 394, distance: 219.6
click at [685, 366] on ymaps at bounding box center [560, 281] width 570 height 328
drag, startPoint x: 616, startPoint y: 274, endPoint x: 643, endPoint y: 301, distance: 38.5
click at [713, 363] on ymaps at bounding box center [560, 281] width 570 height 328
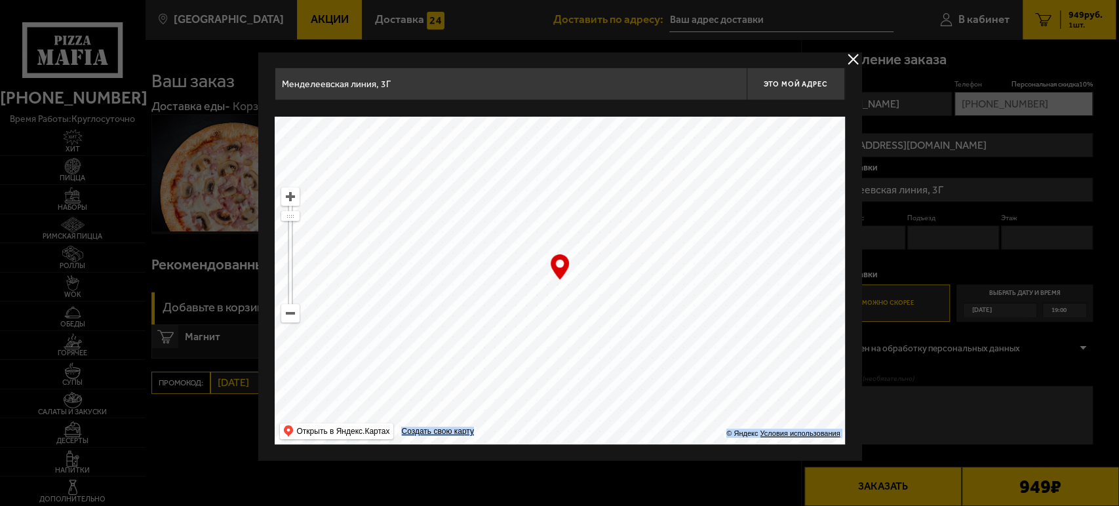
type input "[PERSON_NAME][STREET_ADDRESS]"
drag, startPoint x: 578, startPoint y: 233, endPoint x: 773, endPoint y: 370, distance: 238.6
click at [766, 368] on ymaps at bounding box center [560, 281] width 570 height 328
drag, startPoint x: 586, startPoint y: 199, endPoint x: 397, endPoint y: 264, distance: 199.4
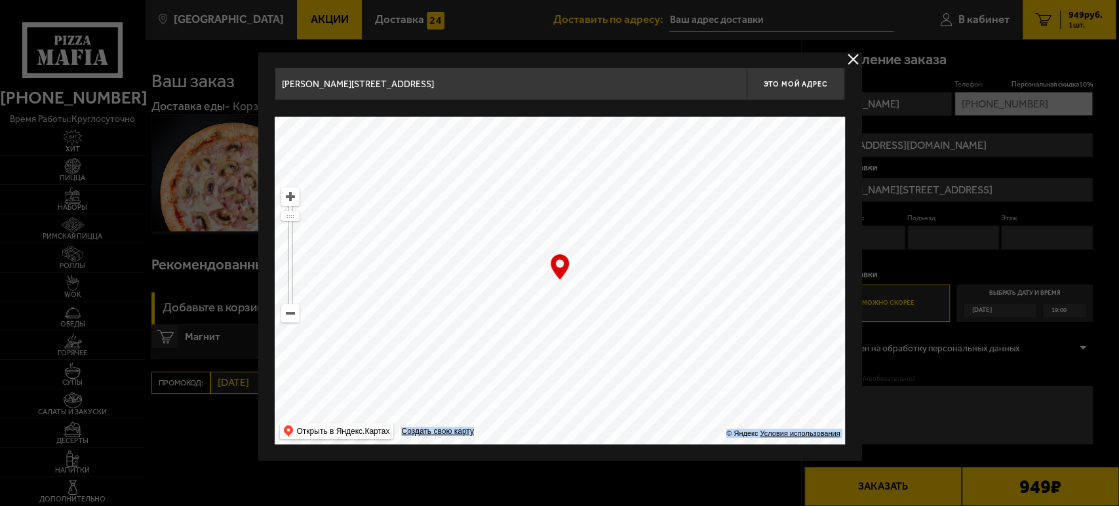
click at [403, 268] on ymaps at bounding box center [560, 281] width 570 height 328
drag, startPoint x: 597, startPoint y: 282, endPoint x: 466, endPoint y: 395, distance: 172.4
click at [468, 394] on ymaps at bounding box center [560, 281] width 570 height 328
drag, startPoint x: 545, startPoint y: 288, endPoint x: 547, endPoint y: 323, distance: 34.8
click at [604, 408] on ymaps at bounding box center [560, 281] width 570 height 328
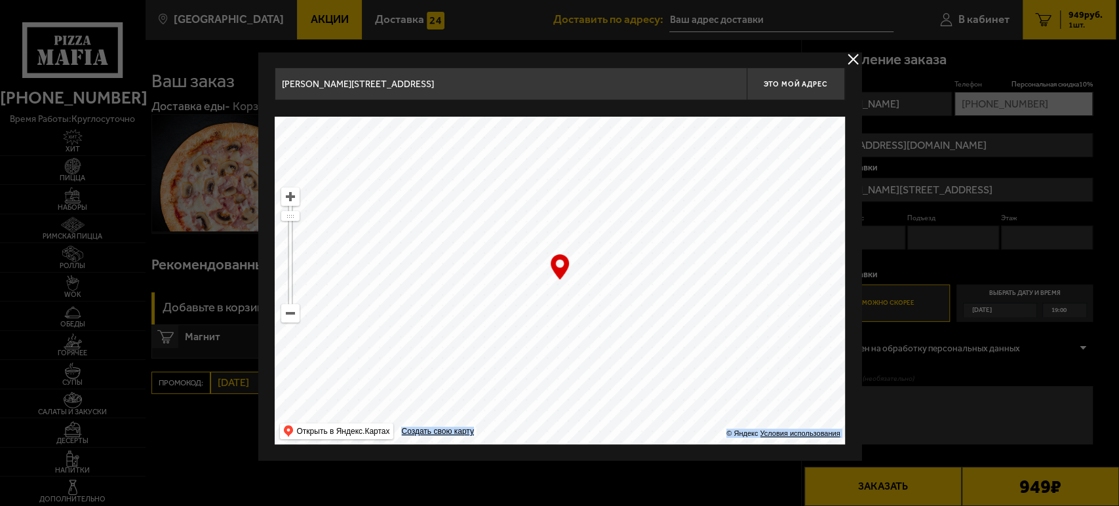
drag, startPoint x: 477, startPoint y: 229, endPoint x: 641, endPoint y: 368, distance: 215.4
click at [635, 361] on ymaps at bounding box center [560, 281] width 570 height 328
type input "[STREET_ADDRESS]"
drag, startPoint x: 561, startPoint y: 261, endPoint x: 758, endPoint y: 361, distance: 220.8
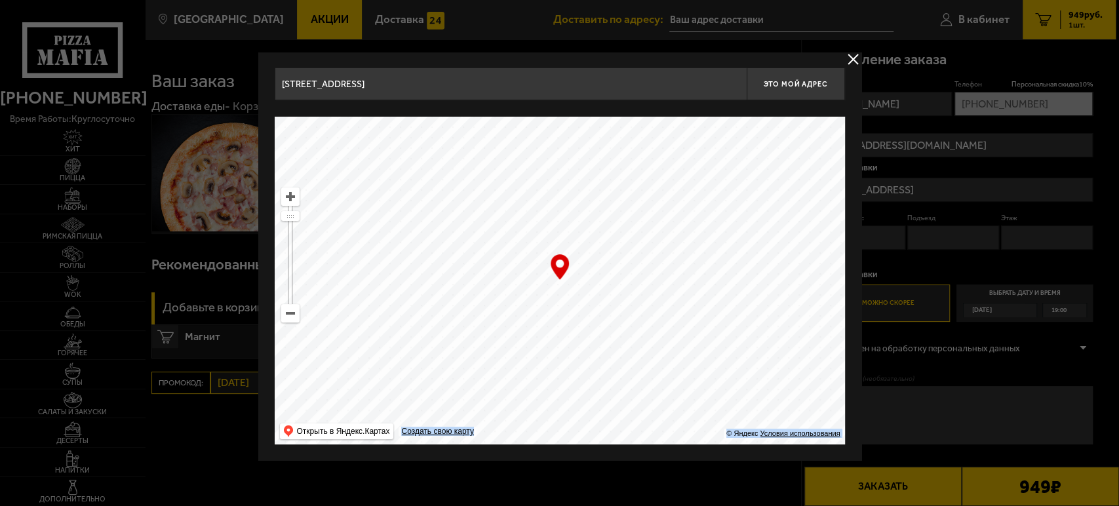
click at [857, 392] on div "[STREET_ADDRESS] Это мой адрес Найдите адрес перетащив карту … © Яндекс Условия…" at bounding box center [559, 256] width 603 height 410
type input "[STREET_ADDRESS]"
drag, startPoint x: 525, startPoint y: 283, endPoint x: 619, endPoint y: 418, distance: 164.9
click at [620, 418] on ymaps at bounding box center [560, 281] width 570 height 328
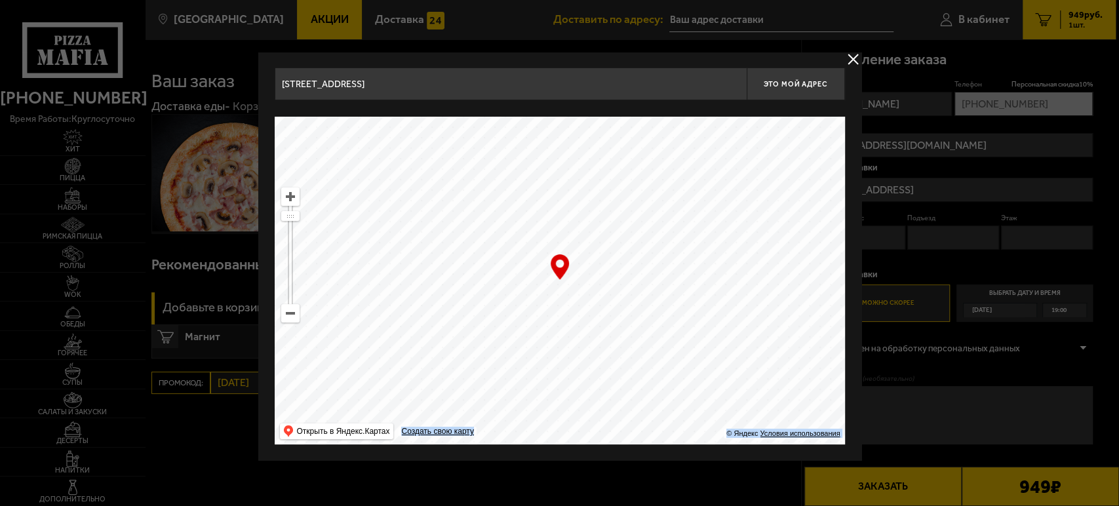
type input "[STREET_ADDRESS]"
drag, startPoint x: 461, startPoint y: 251, endPoint x: 475, endPoint y: 352, distance: 101.9
click at [458, 382] on ymaps at bounding box center [560, 281] width 570 height 328
drag, startPoint x: 485, startPoint y: 231, endPoint x: 439, endPoint y: 334, distance: 112.7
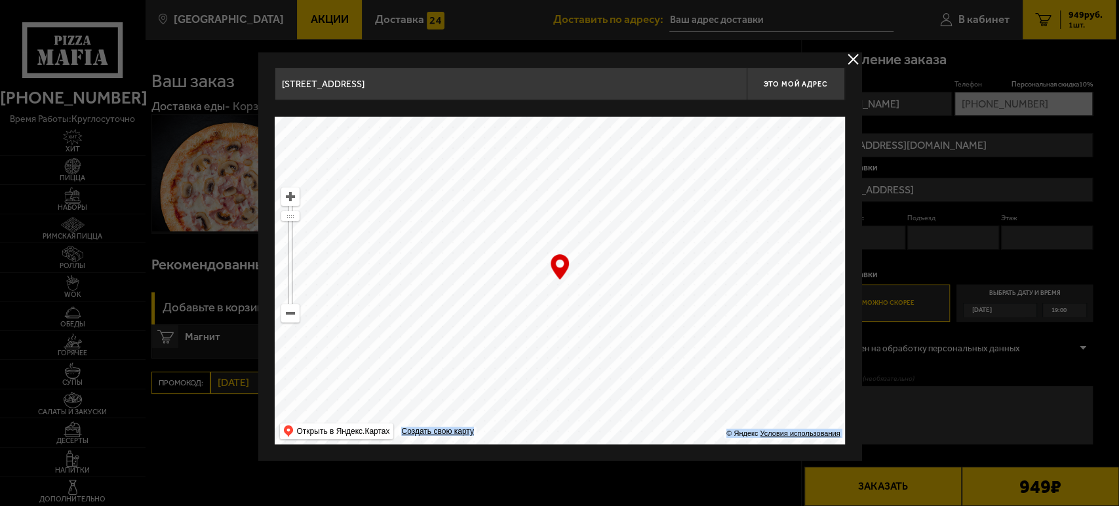
click at [441, 334] on ymaps at bounding box center [560, 281] width 570 height 328
type input "[STREET_ADDRESS]"
drag, startPoint x: 424, startPoint y: 308, endPoint x: 494, endPoint y: 250, distance: 90.3
click at [494, 250] on ymaps at bounding box center [560, 281] width 570 height 328
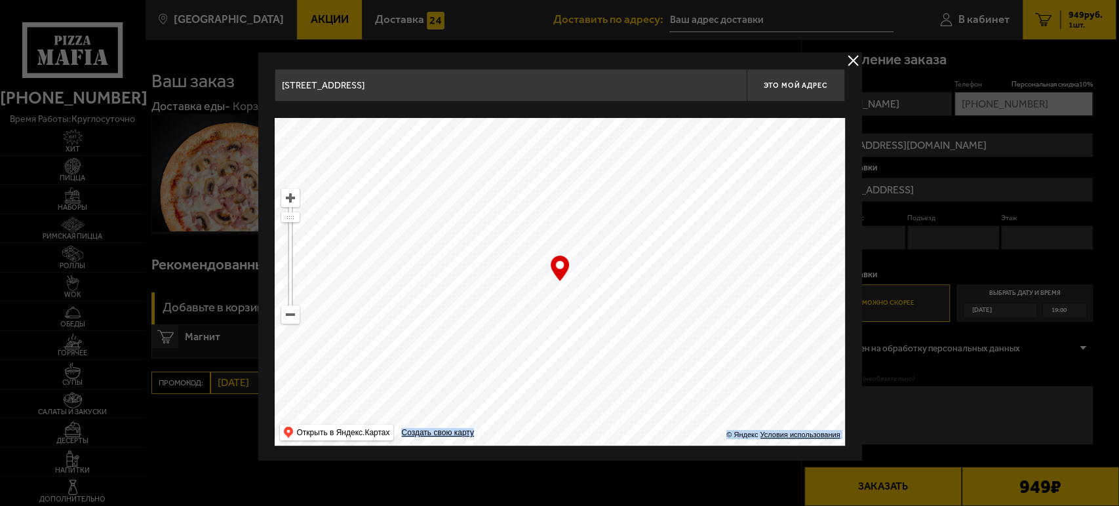
type input "[STREET_ADDRESS]"
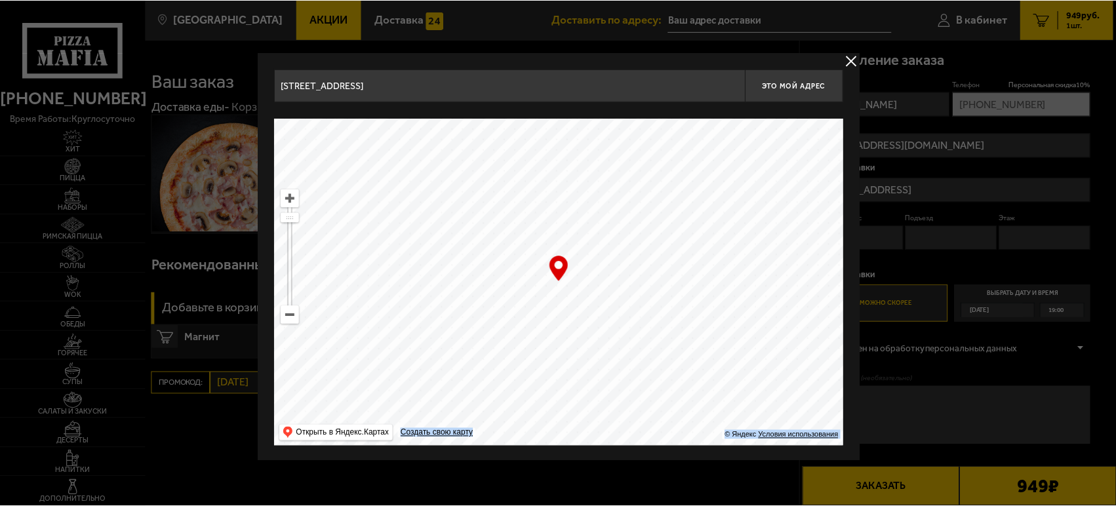
scroll to position [0, 0]
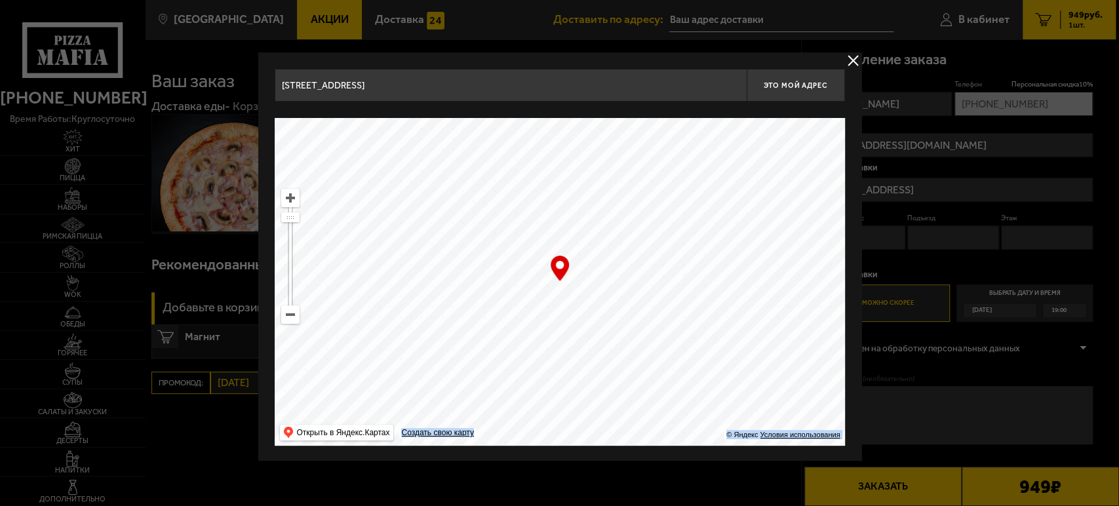
click at [559, 286] on ymaps at bounding box center [560, 282] width 570 height 328
click at [804, 86] on span "Это мой адрес" at bounding box center [795, 85] width 63 height 9
type input "[STREET_ADDRESS]"
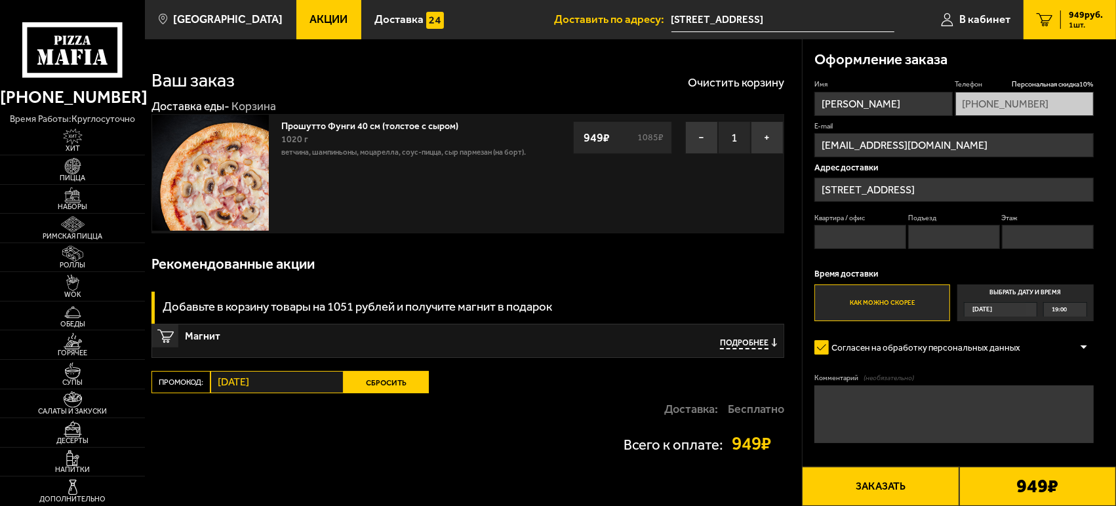
click at [830, 243] on input "Квартира / офис" at bounding box center [860, 237] width 92 height 24
type input "305"
click at [956, 241] on input "Подъезд" at bounding box center [954, 237] width 92 height 24
type input "7"
click at [1033, 241] on input "Этаж" at bounding box center [1048, 237] width 92 height 24
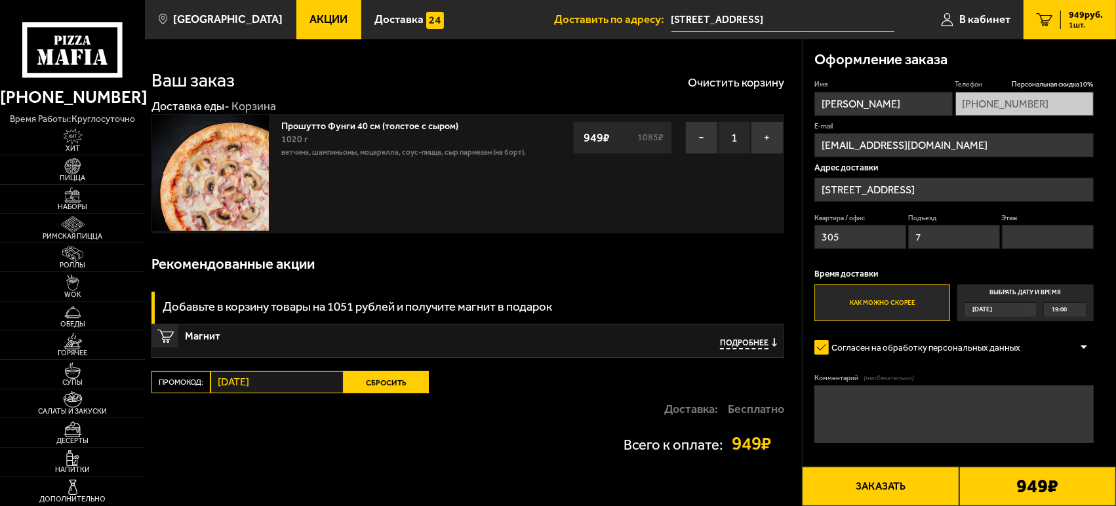
type input "1"
click at [985, 487] on div "949 ₽" at bounding box center [1037, 486] width 157 height 39
click at [916, 496] on button "Заказать" at bounding box center [880, 486] width 157 height 39
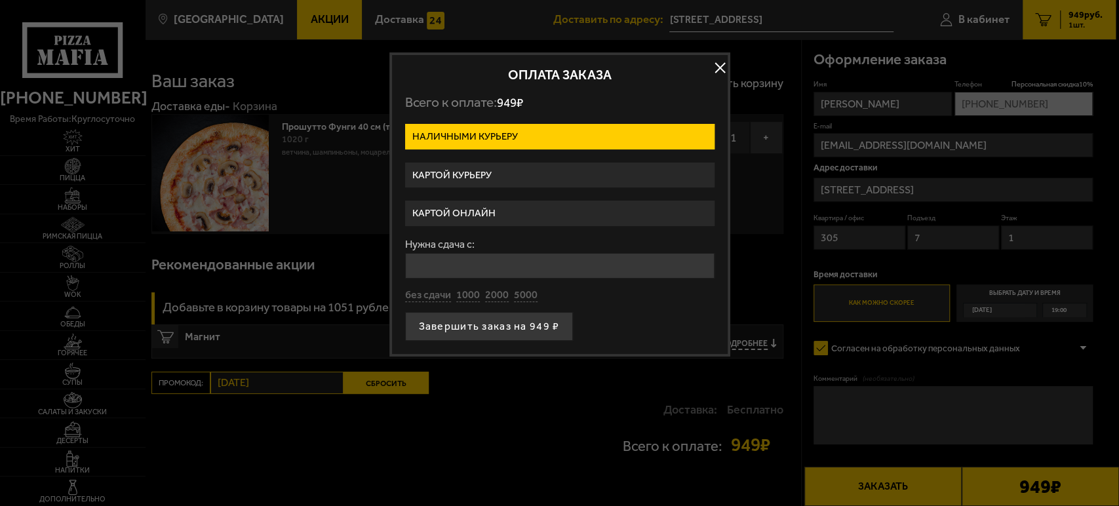
click at [521, 175] on label "Картой курьеру" at bounding box center [559, 176] width 309 height 26
click at [0, 0] on input "Картой курьеру" at bounding box center [0, 0] width 0 height 0
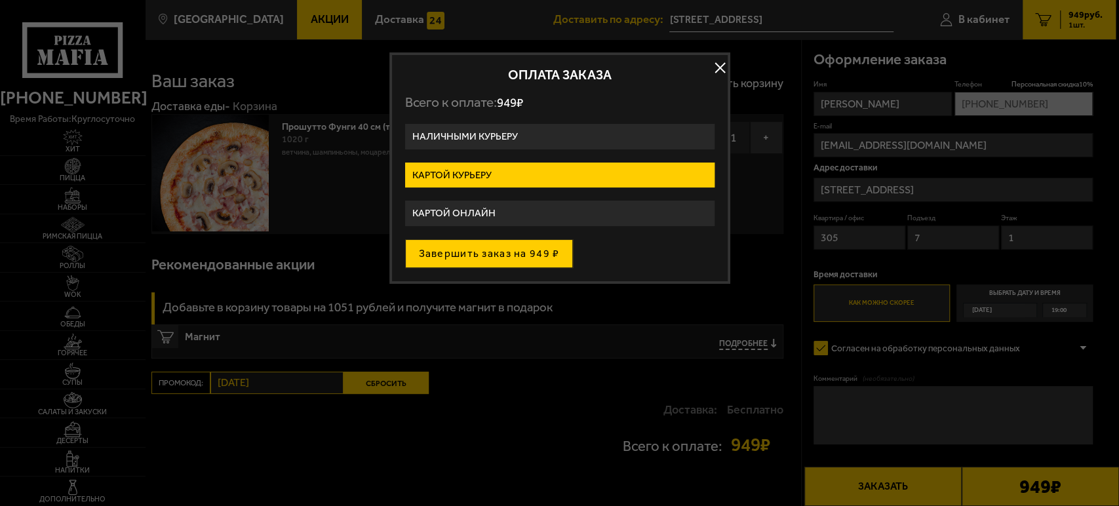
click at [502, 252] on button "Завершить заказ на 949 ₽" at bounding box center [489, 253] width 168 height 29
